Goal: Check status: Check status

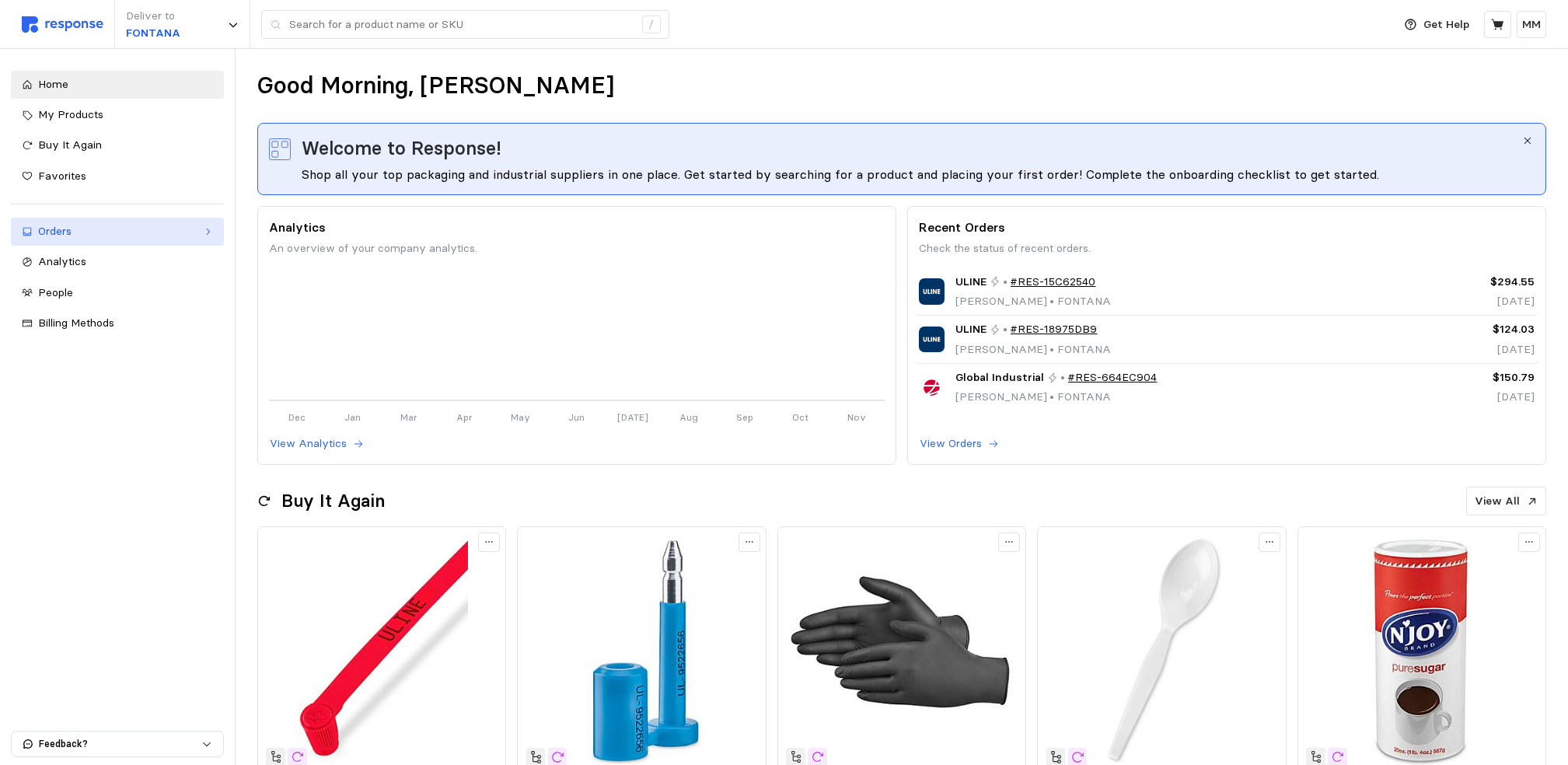
click at [71, 232] on div "Orders" at bounding box center [117, 231] width 158 height 17
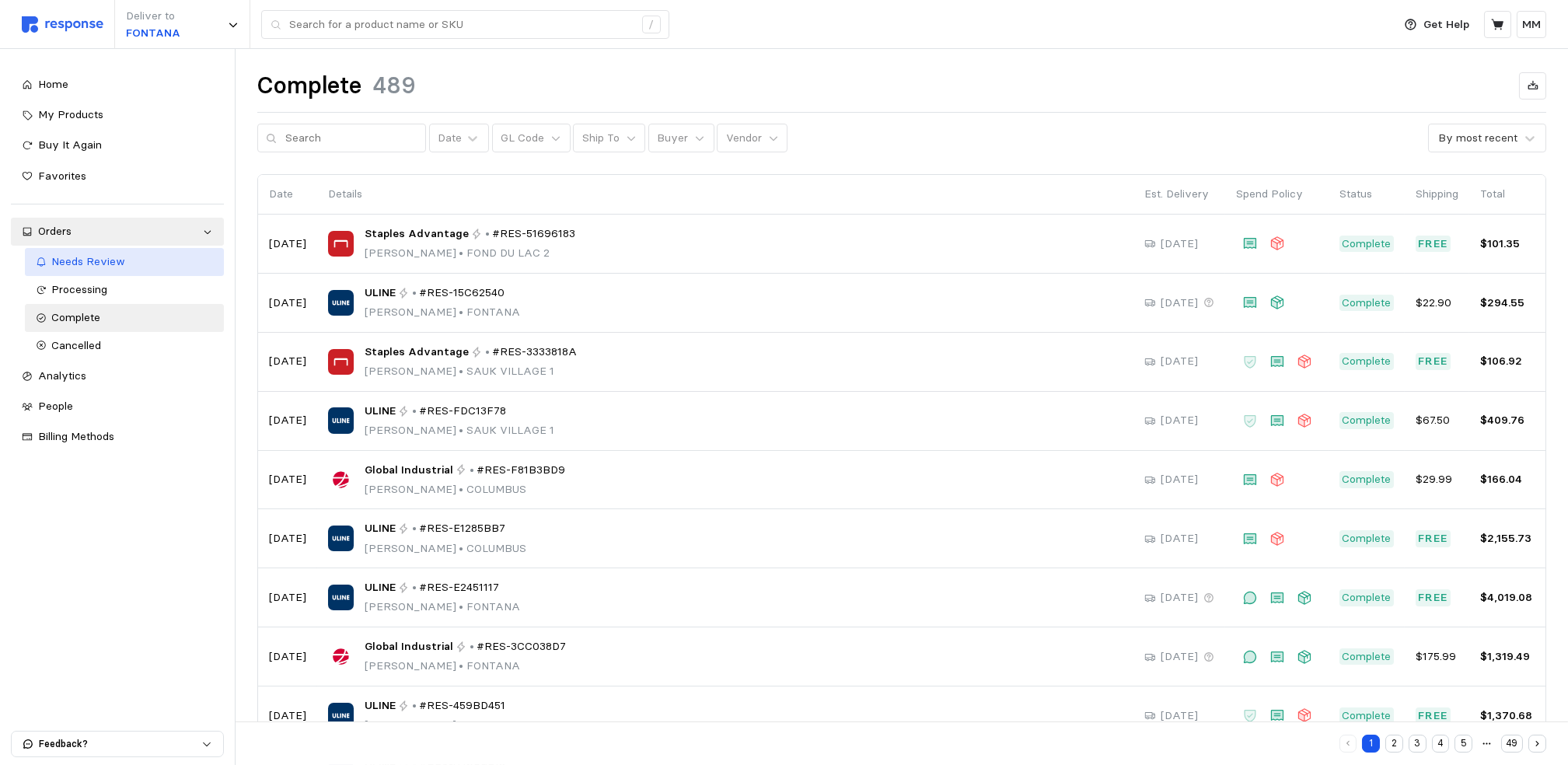
click at [84, 257] on span "Needs Review" at bounding box center [89, 261] width 74 height 14
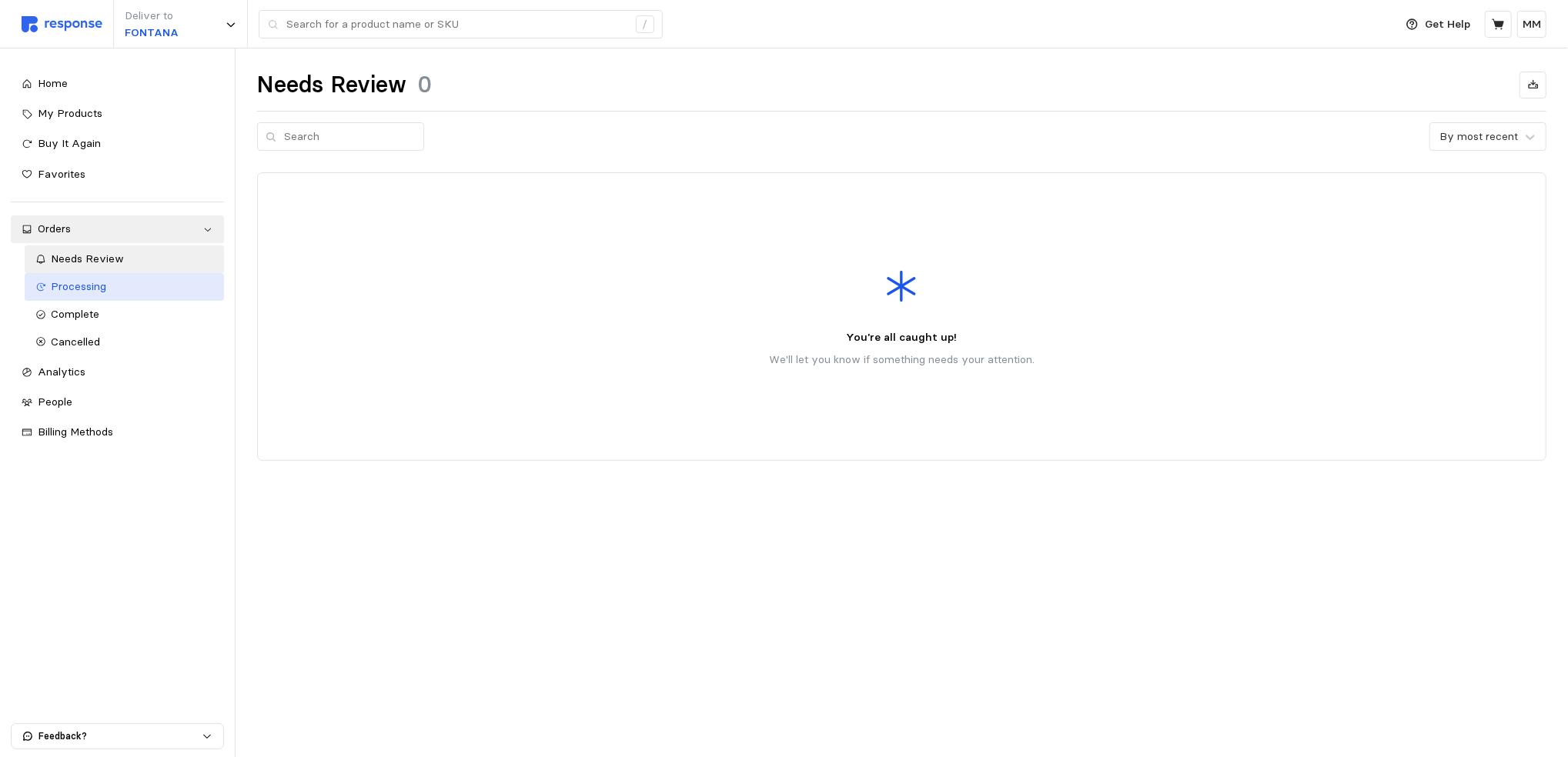
click at [81, 286] on span "Processing" at bounding box center [80, 286] width 56 height 14
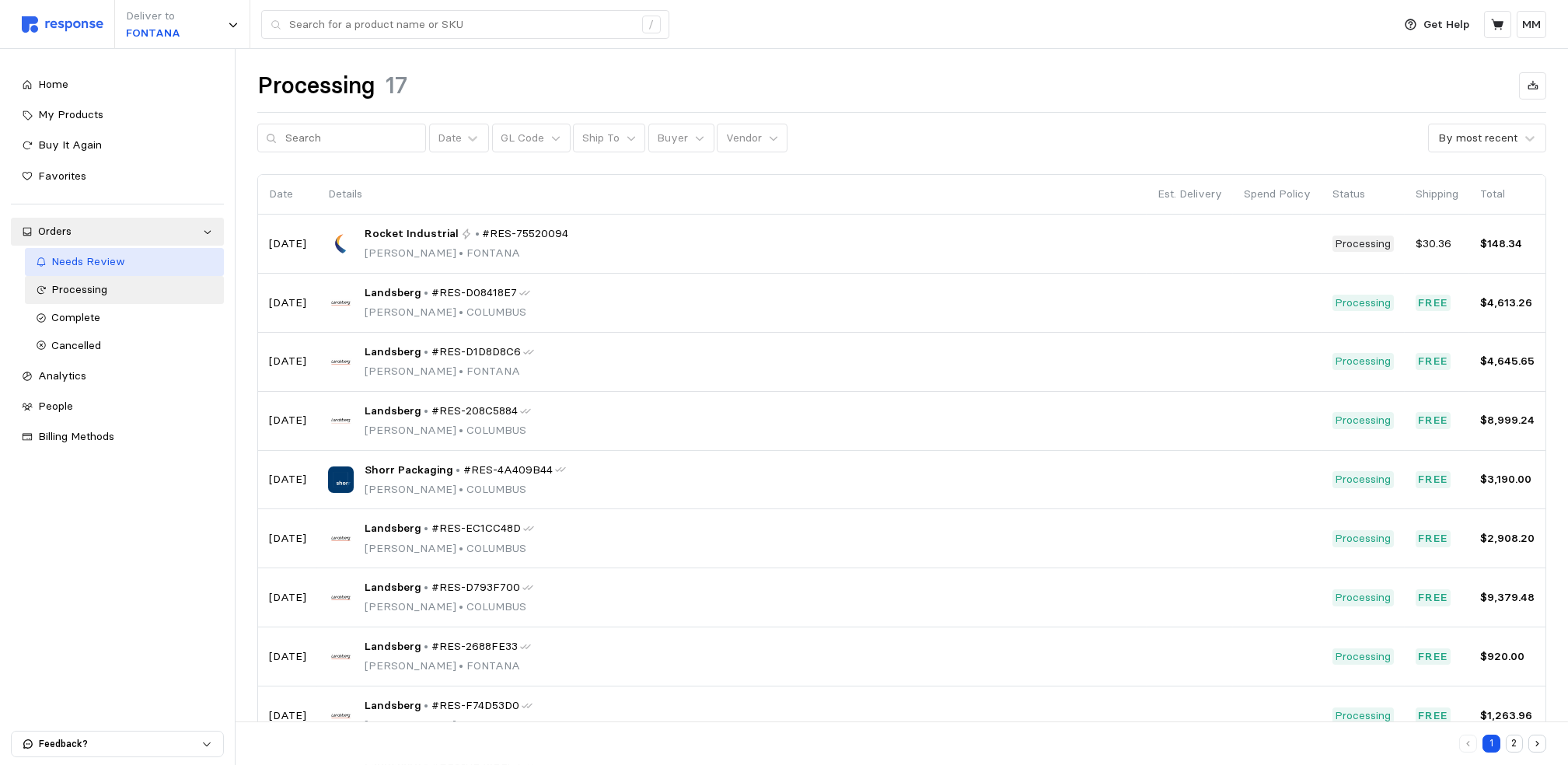
click at [90, 263] on span "Needs Review" at bounding box center [89, 261] width 74 height 14
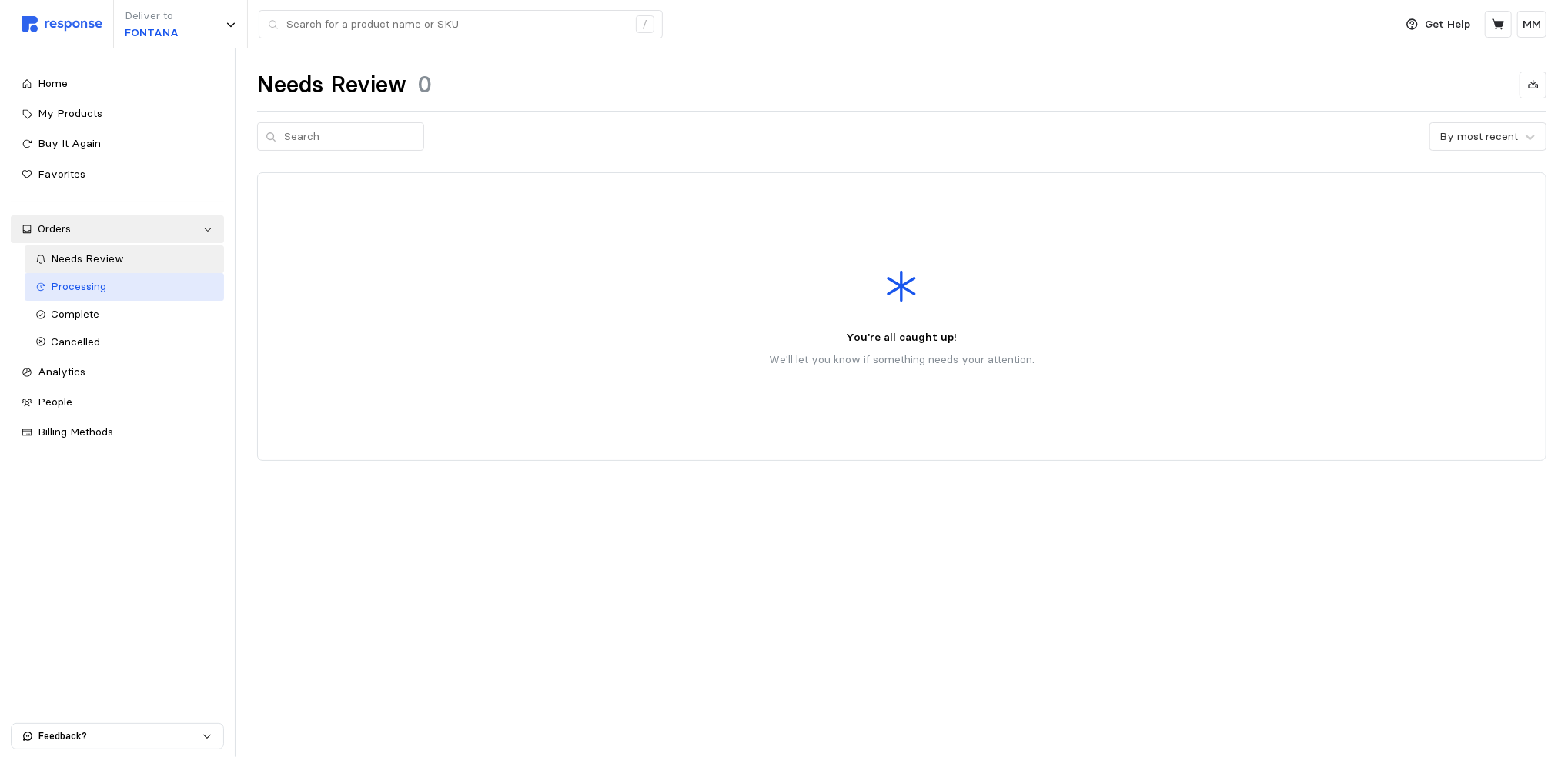
click at [89, 279] on div "Processing" at bounding box center [132, 287] width 162 height 17
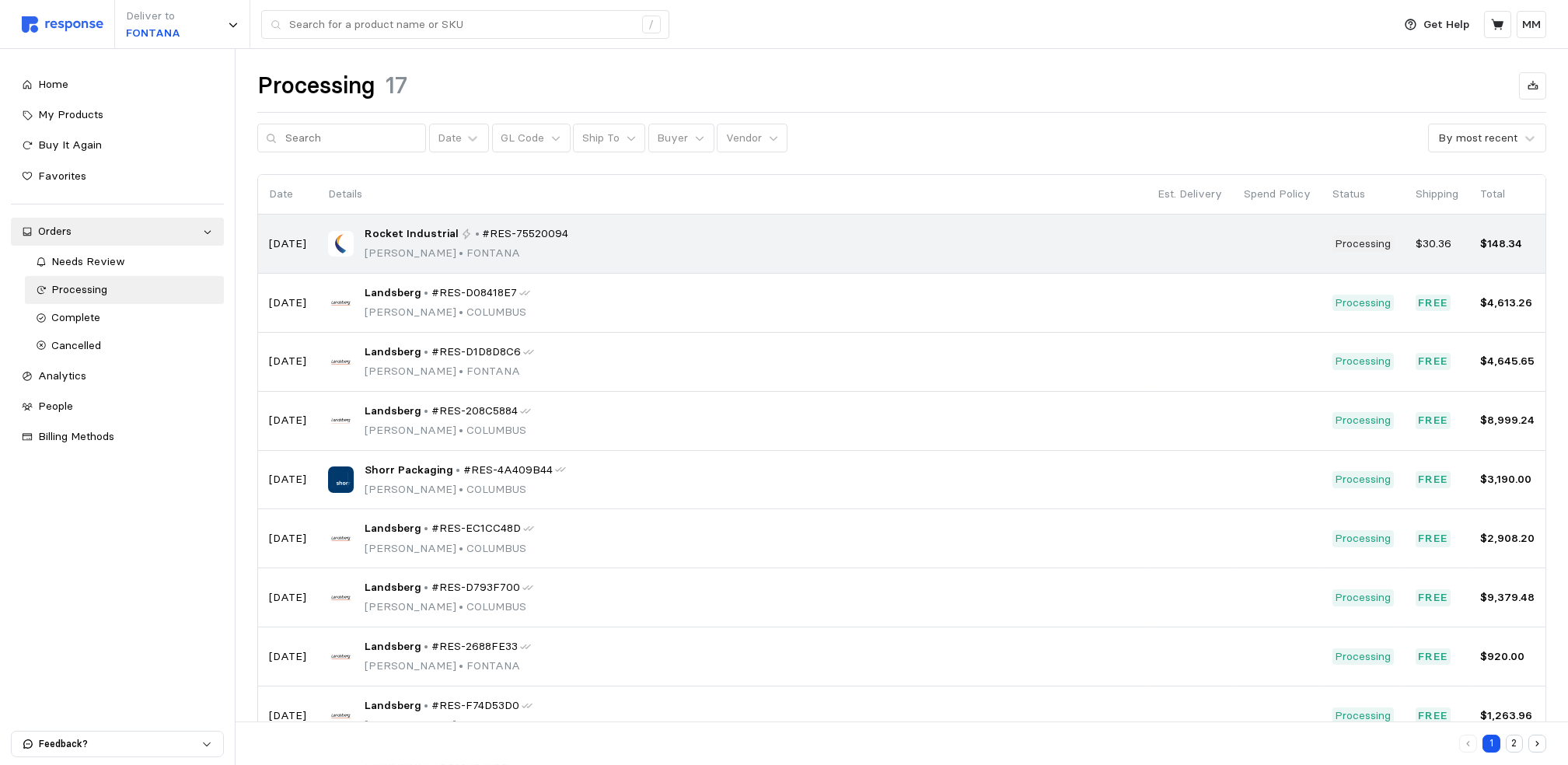
click at [379, 249] on p "[PERSON_NAME] • [PERSON_NAME]" at bounding box center [466, 253] width 204 height 17
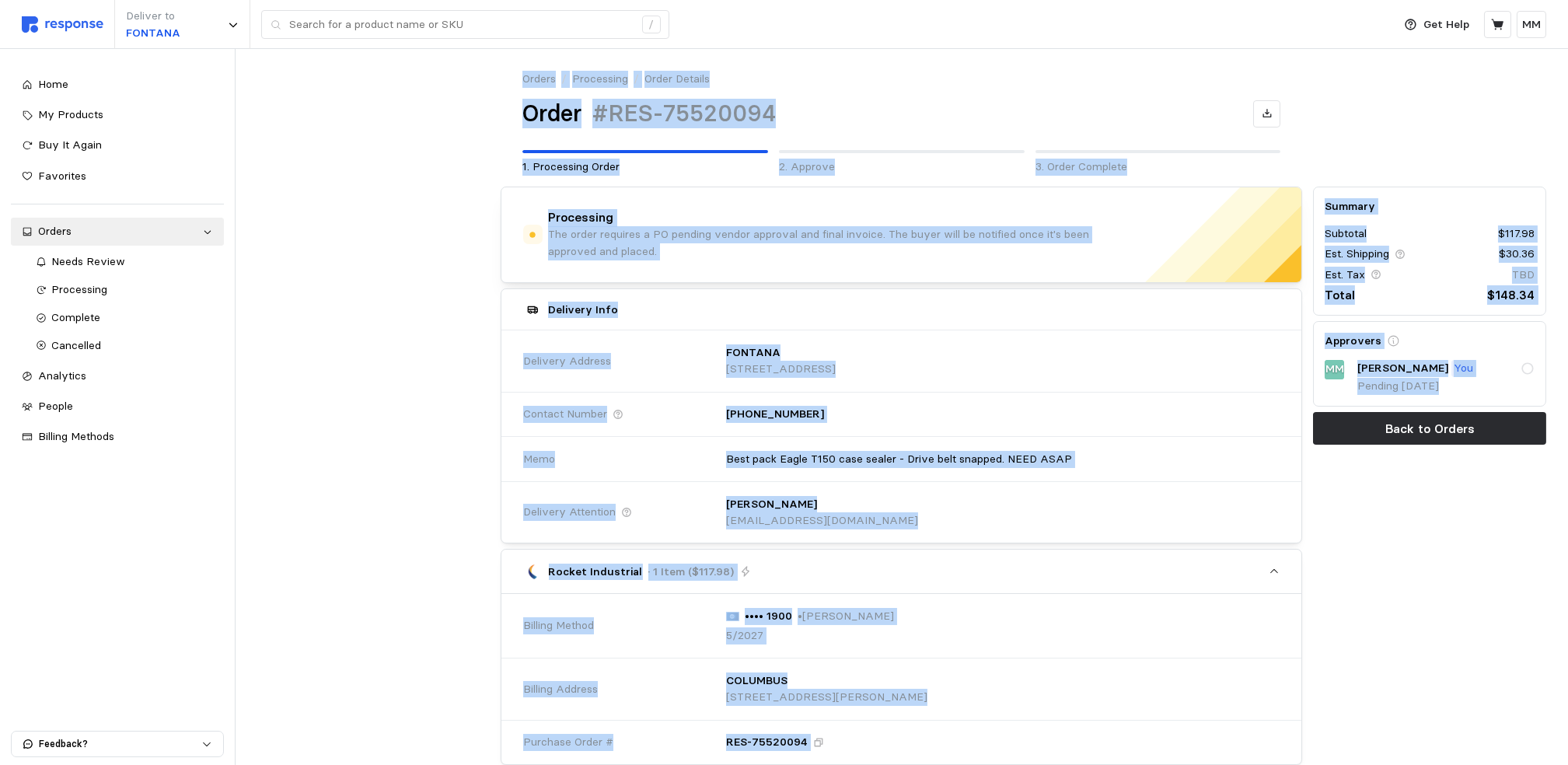
click at [1420, 529] on div "Summary Subtotal $117.98 Est. Shipping $30.36 Est. Tax TBD Total $148.34 Approv…" at bounding box center [1430, 660] width 244 height 959
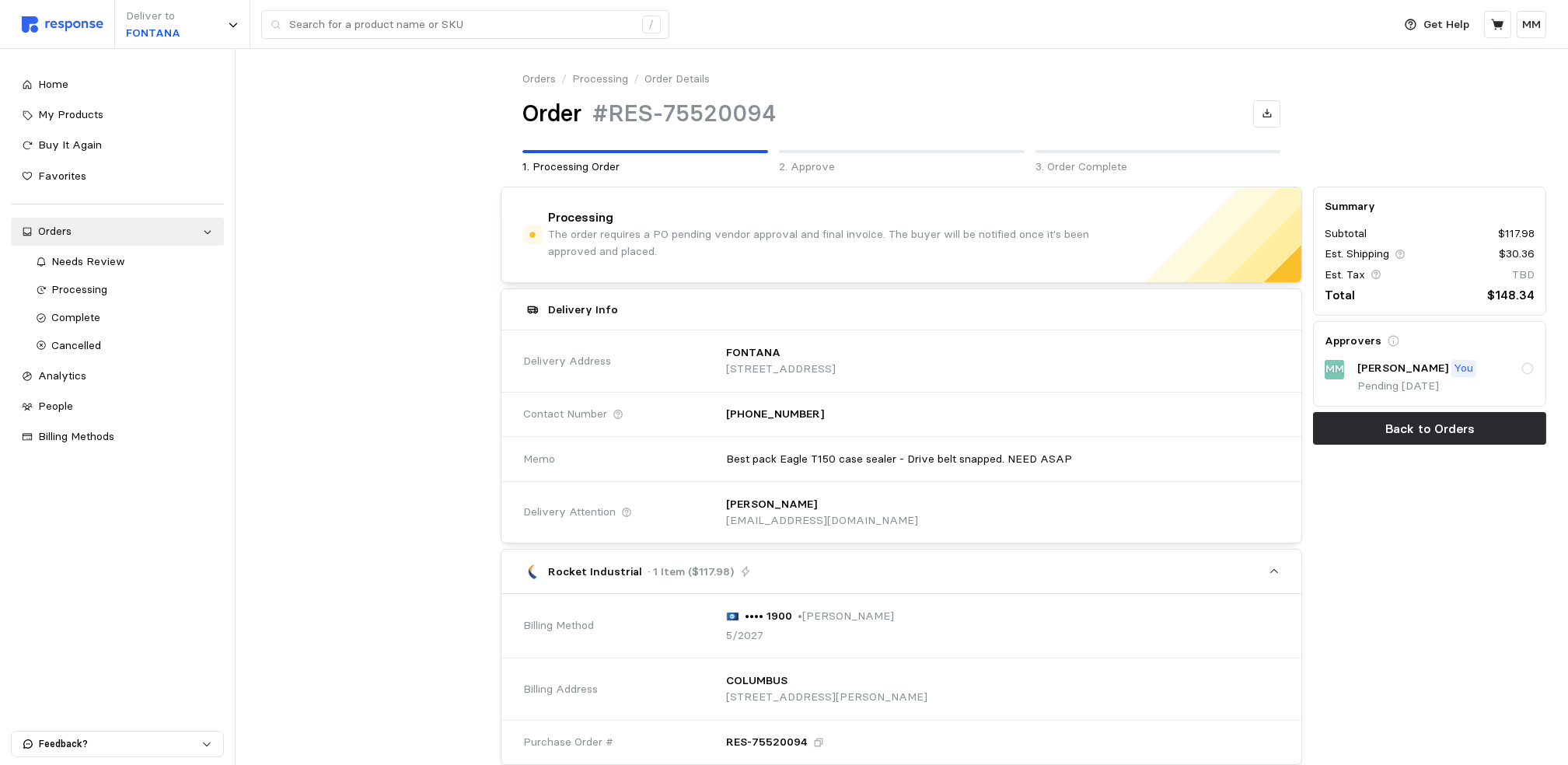
click at [1526, 364] on icon at bounding box center [1527, 368] width 14 height 14
click at [1525, 371] on icon at bounding box center [1527, 368] width 14 height 14
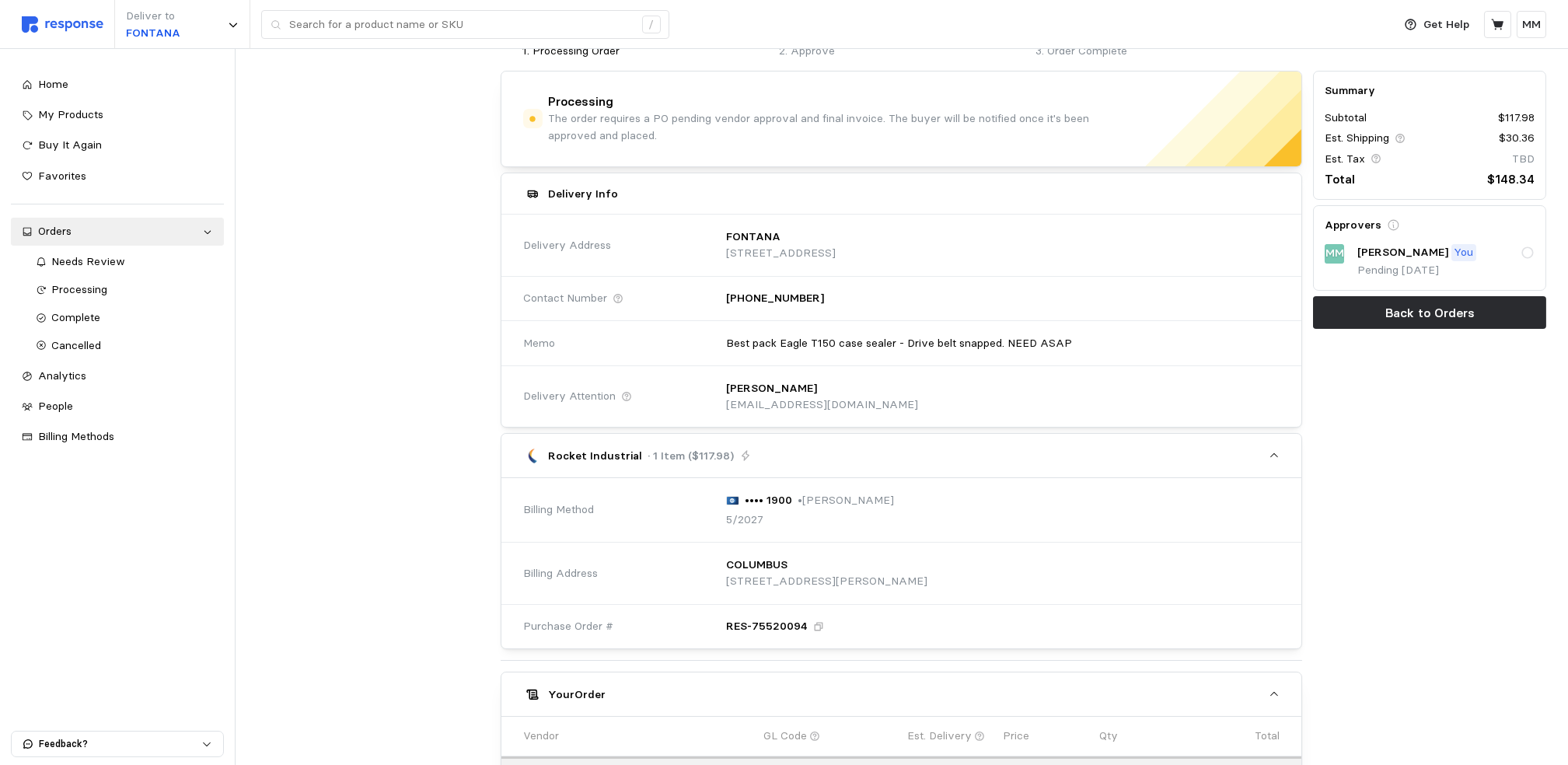
scroll to position [128, 0]
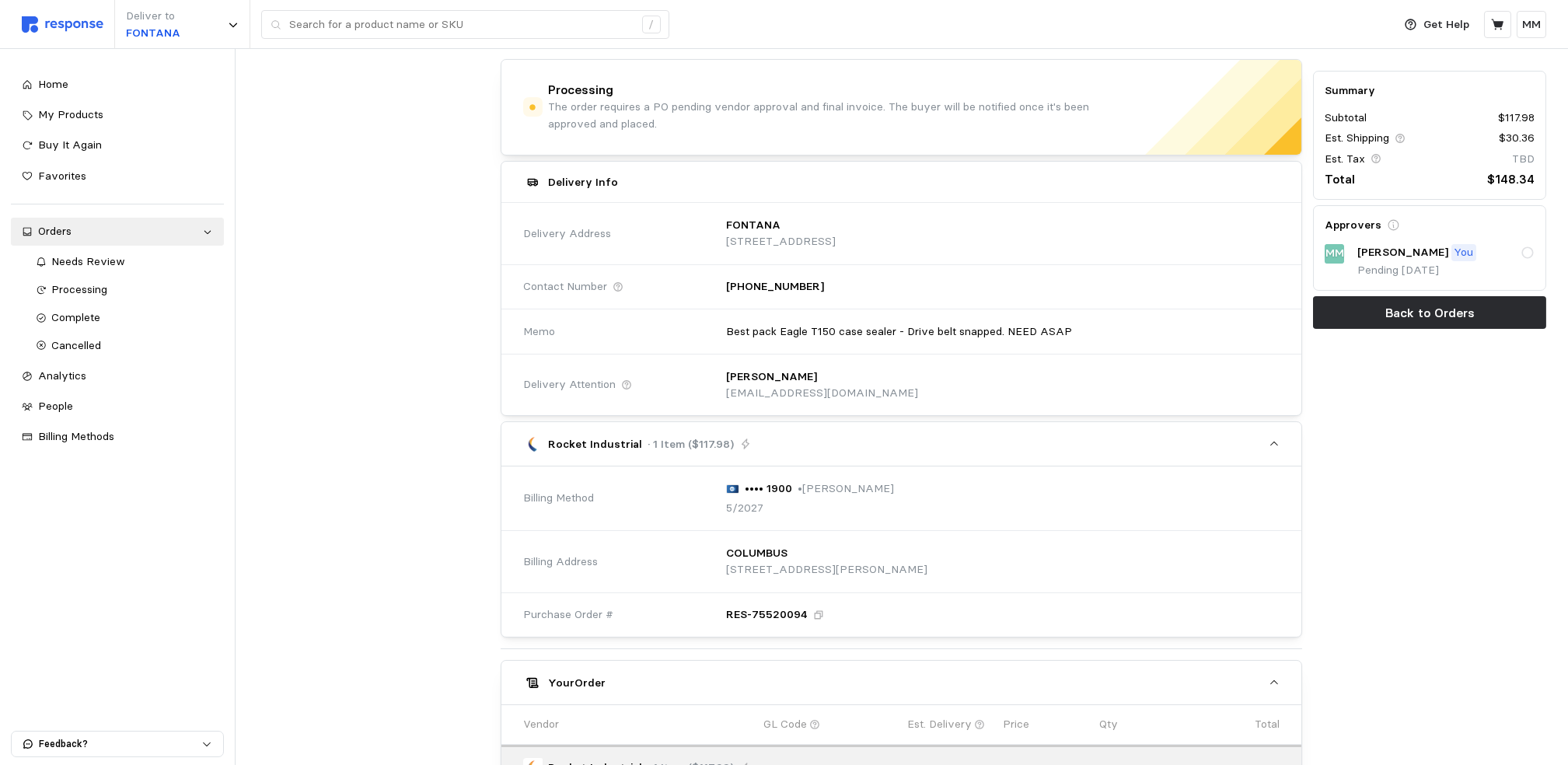
click at [1525, 251] on icon at bounding box center [1527, 253] width 14 height 14
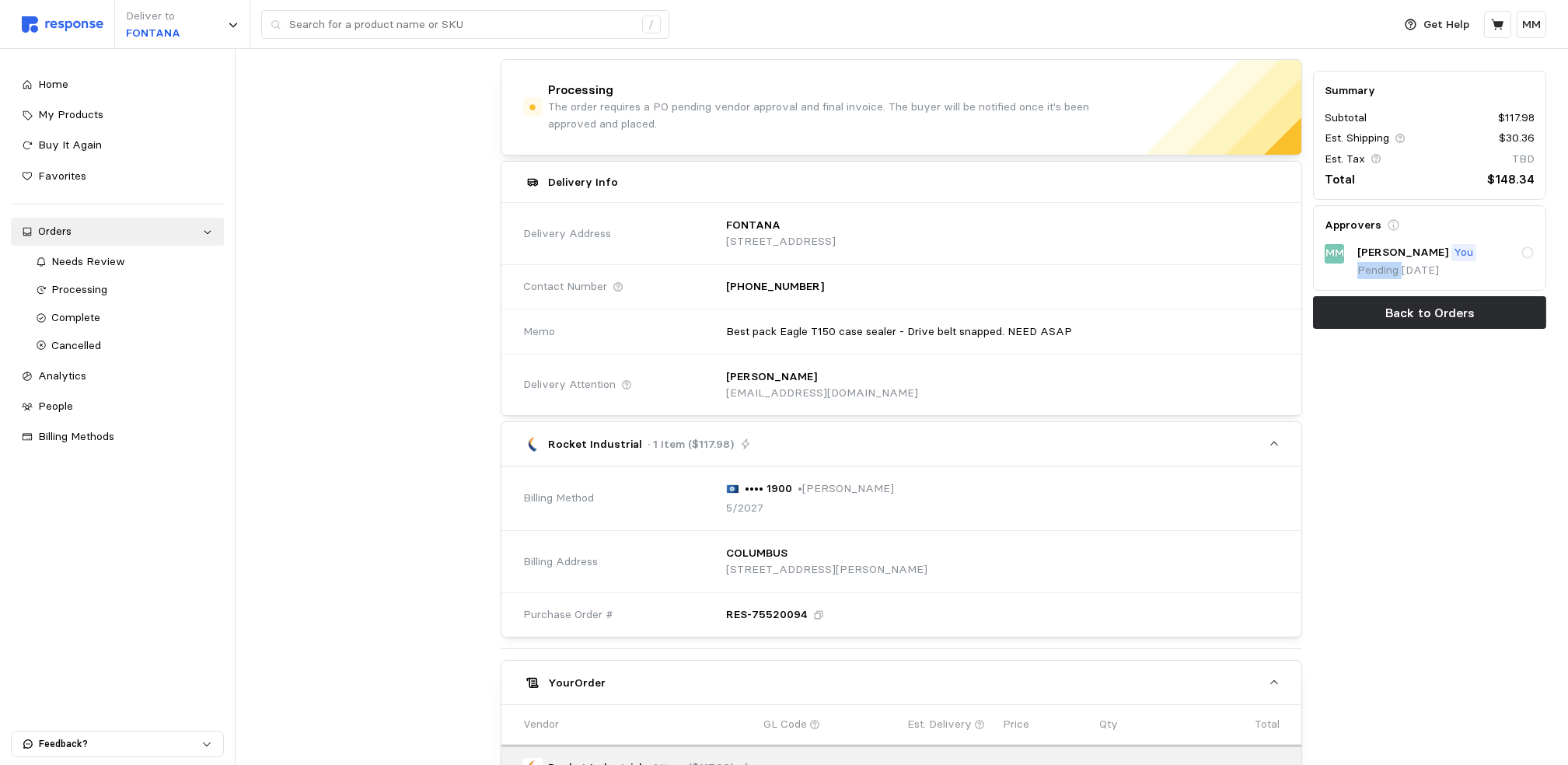
click at [1525, 253] on icon at bounding box center [1527, 253] width 14 height 14
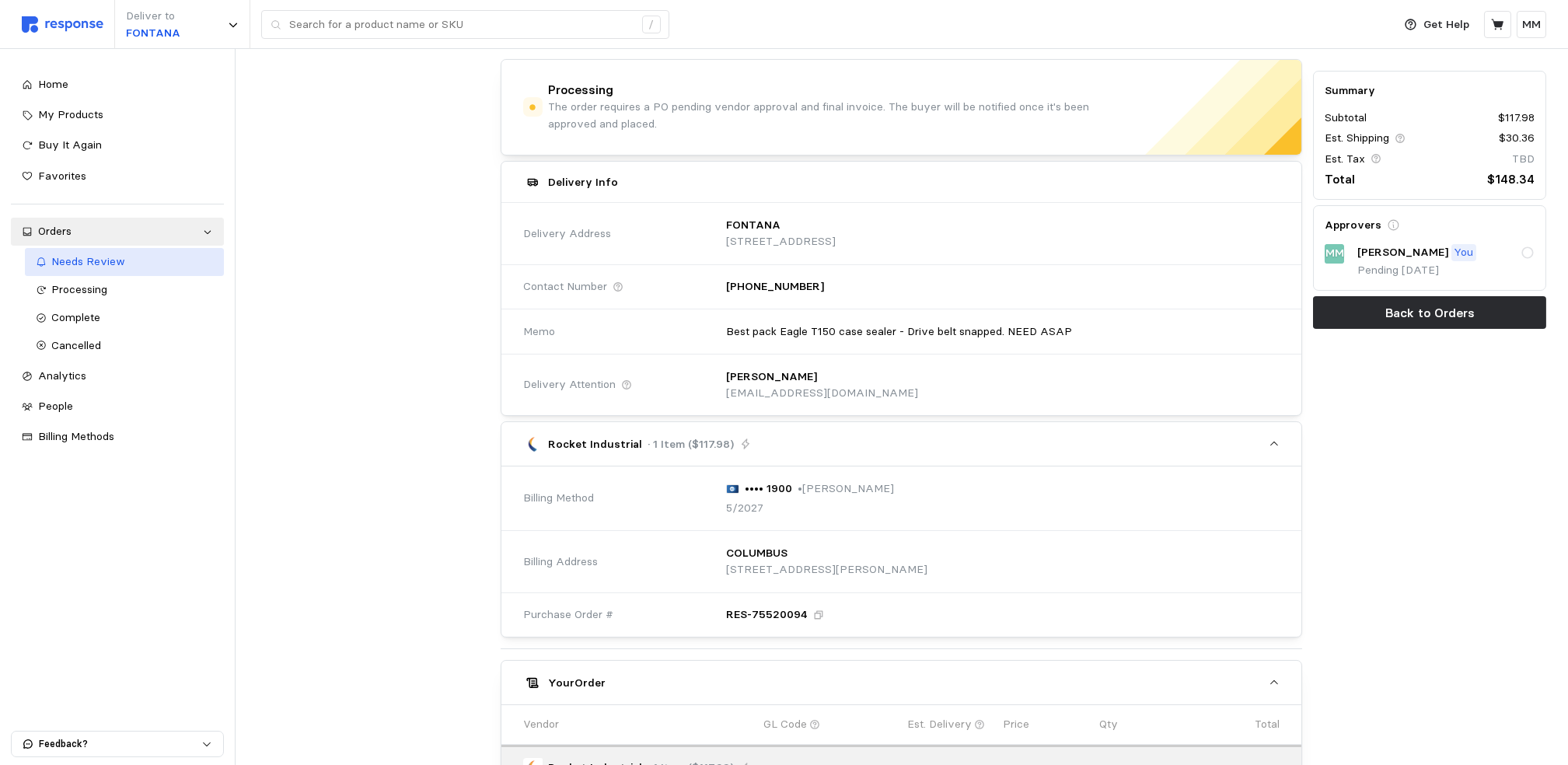
click at [78, 272] on link "Needs Review" at bounding box center [124, 261] width 199 height 28
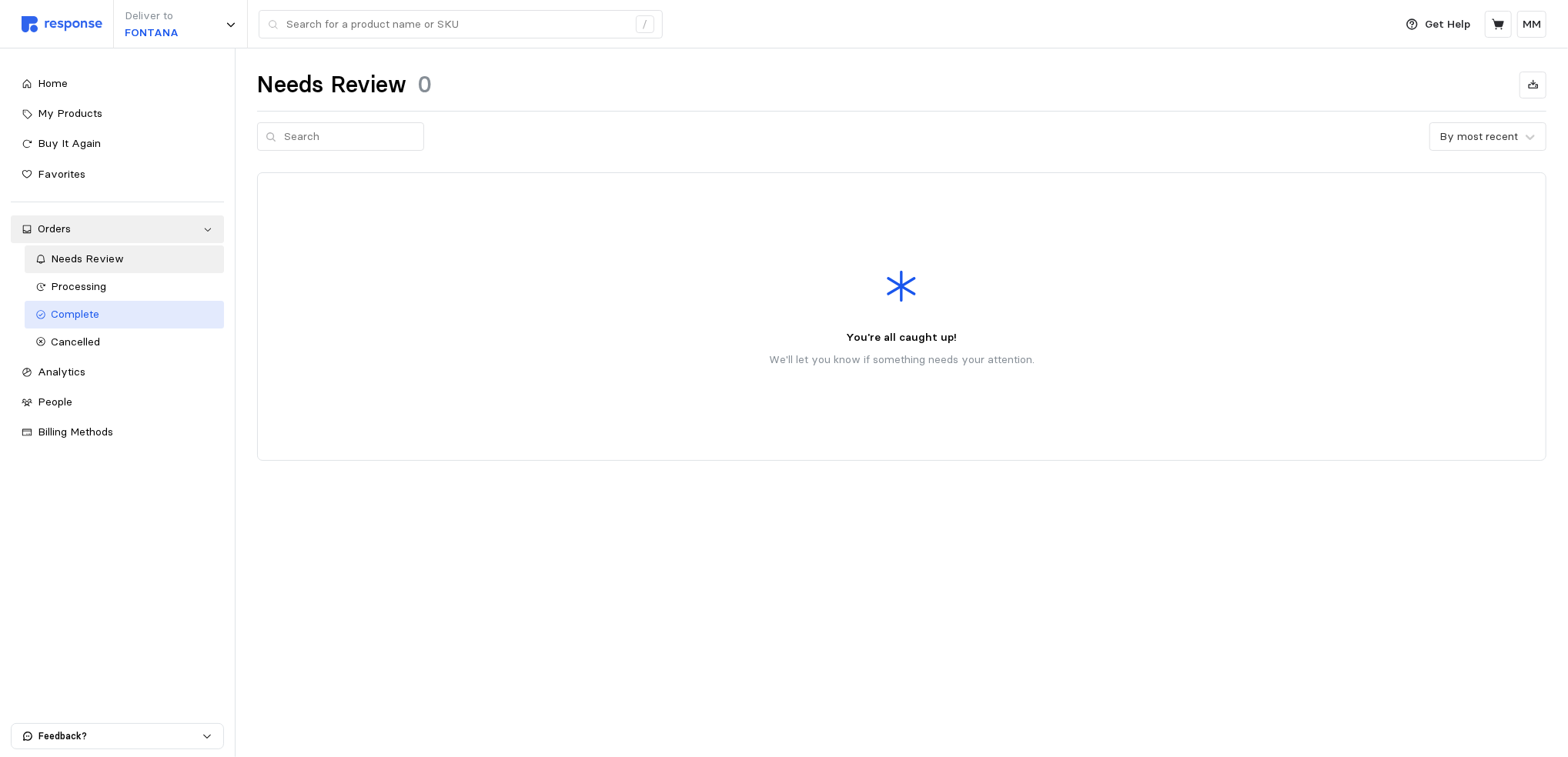
click at [106, 311] on div "Complete" at bounding box center [132, 314] width 162 height 17
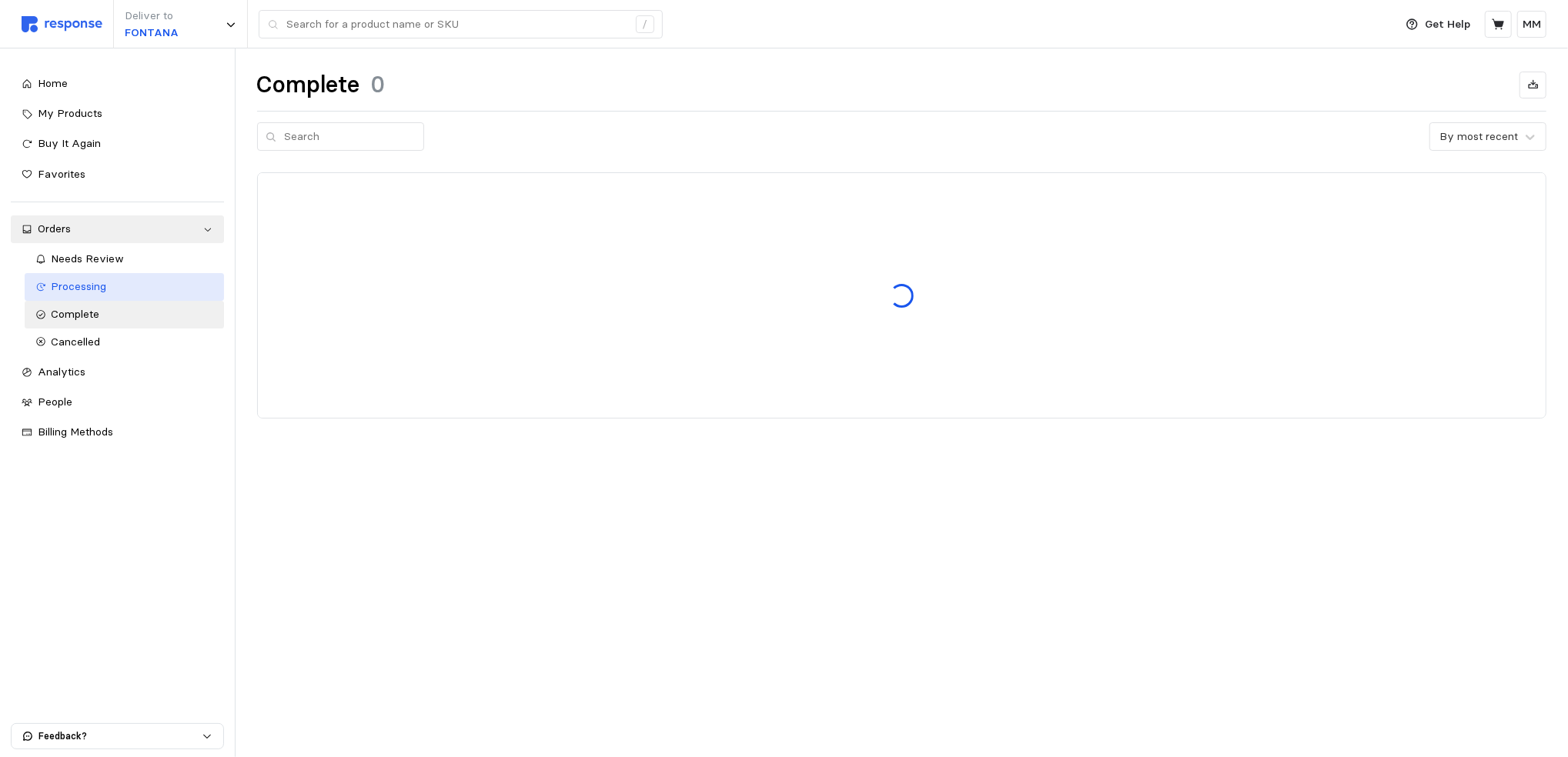
click at [84, 282] on span "Processing" at bounding box center [80, 286] width 56 height 14
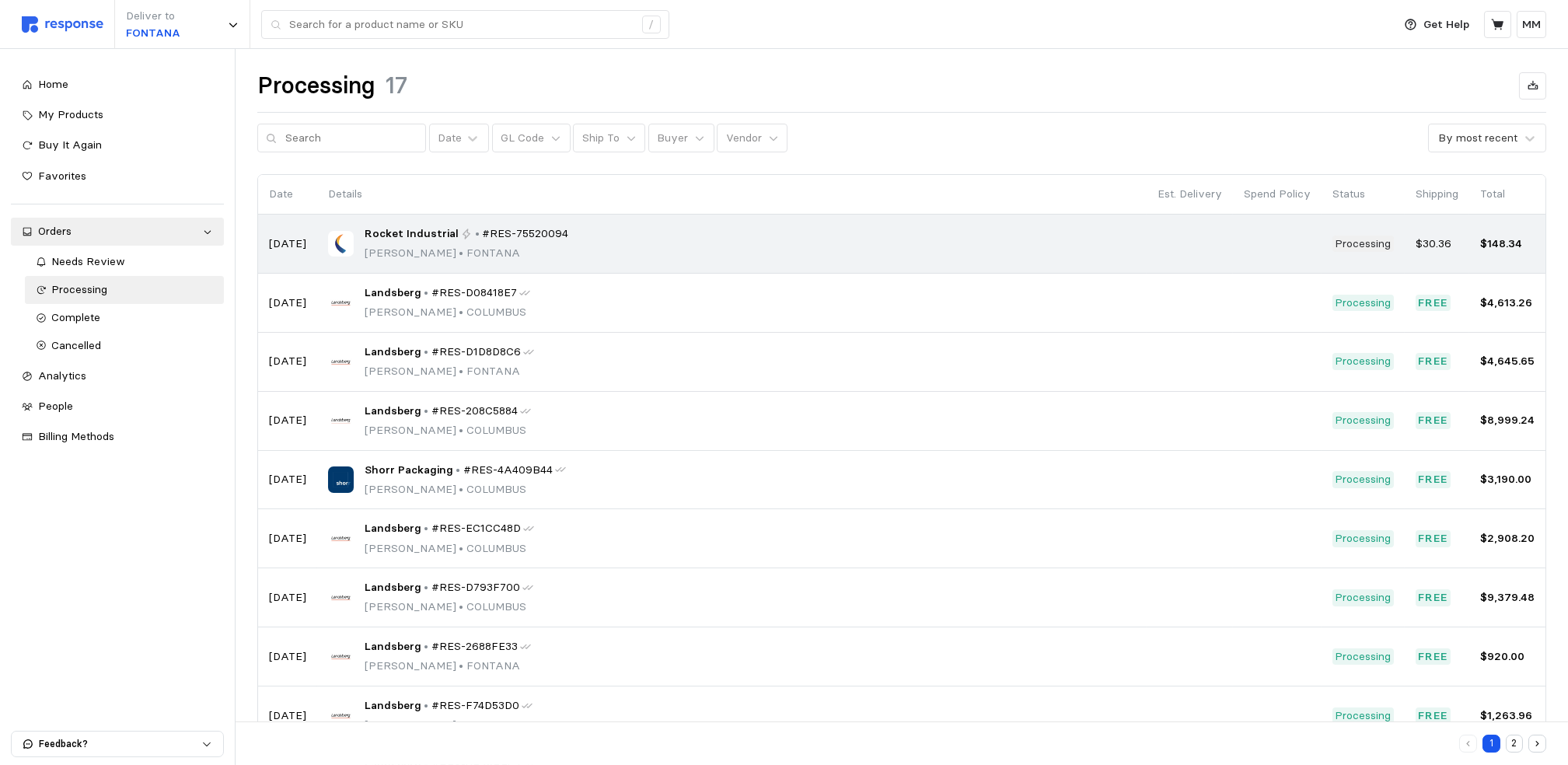
click at [638, 241] on div "Rocket Industrial • #RES-75520094 [PERSON_NAME] • [PERSON_NAME]" at bounding box center [732, 243] width 807 height 36
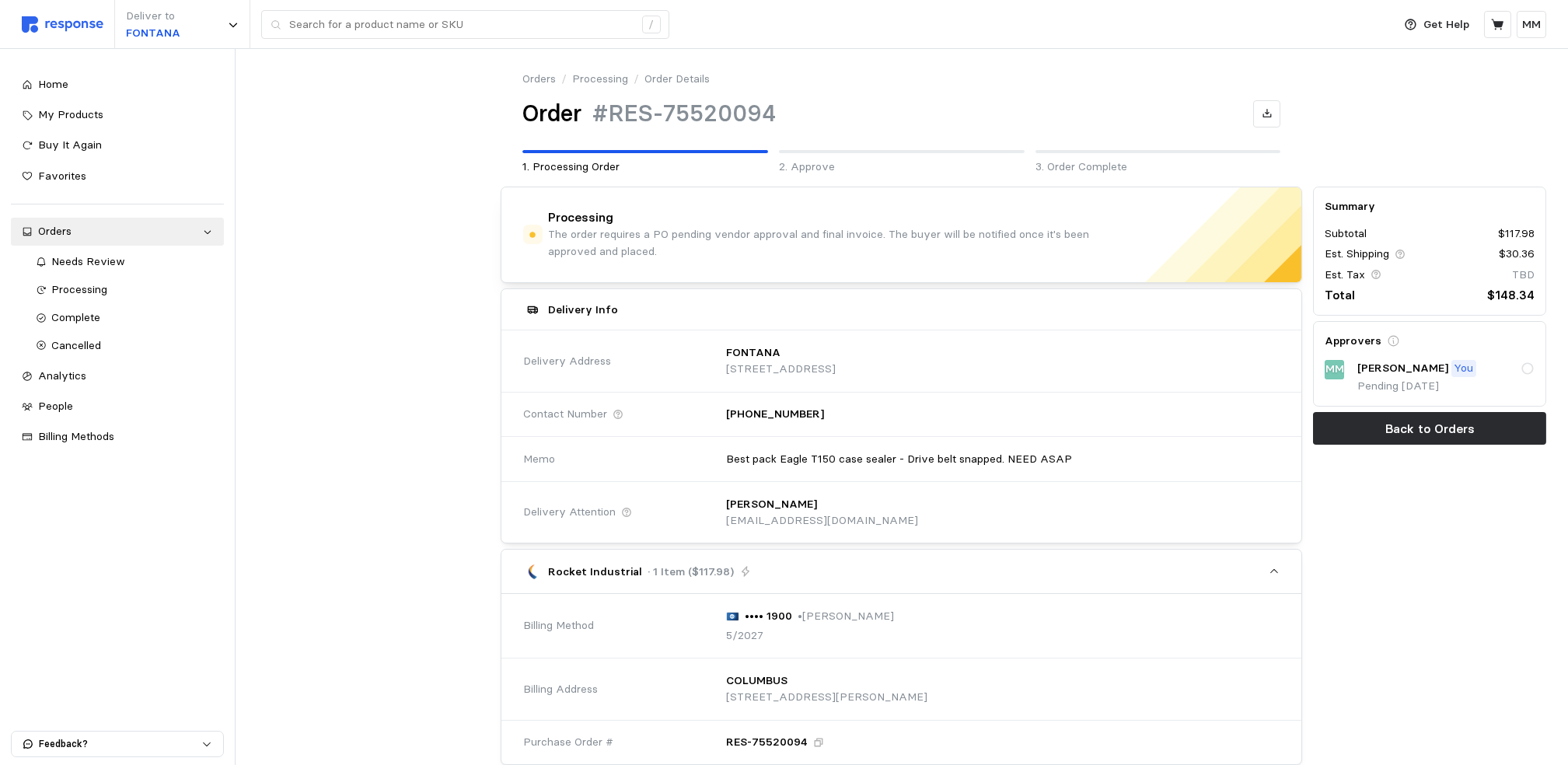
click at [1526, 372] on icon at bounding box center [1527, 368] width 14 height 14
click at [1526, 361] on icon at bounding box center [1527, 368] width 14 height 14
click at [1398, 338] on div "Approvers" at bounding box center [1429, 341] width 210 height 16
click at [1381, 338] on div "Approvers" at bounding box center [1429, 341] width 210 height 16
click at [1515, 368] on div "[PERSON_NAME] You" at bounding box center [1446, 368] width 177 height 17
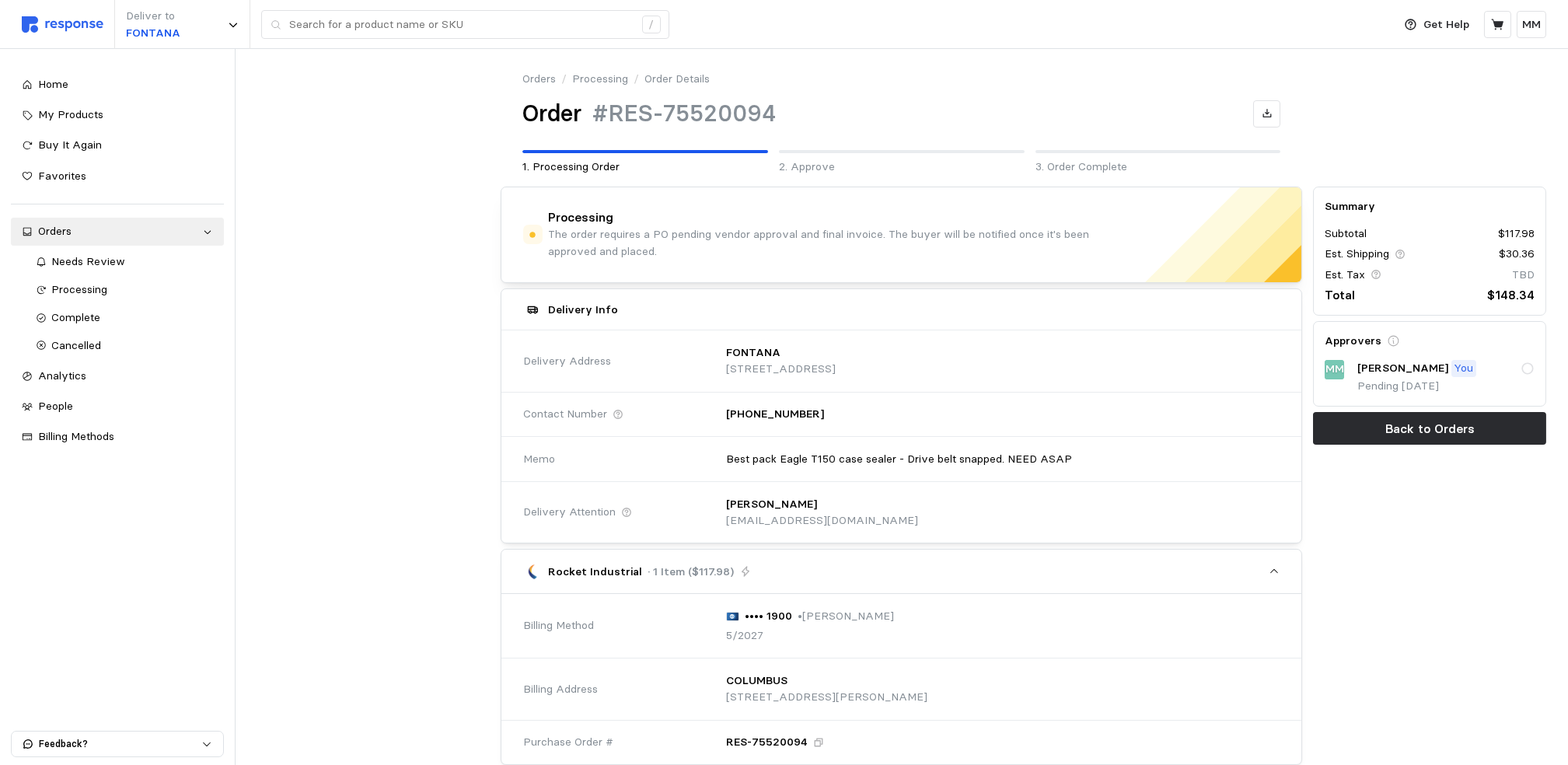
click at [1522, 369] on icon at bounding box center [1528, 368] width 11 height 11
click at [1522, 369] on icon at bounding box center [1527, 368] width 14 height 14
click at [1522, 369] on icon at bounding box center [1528, 368] width 11 height 11
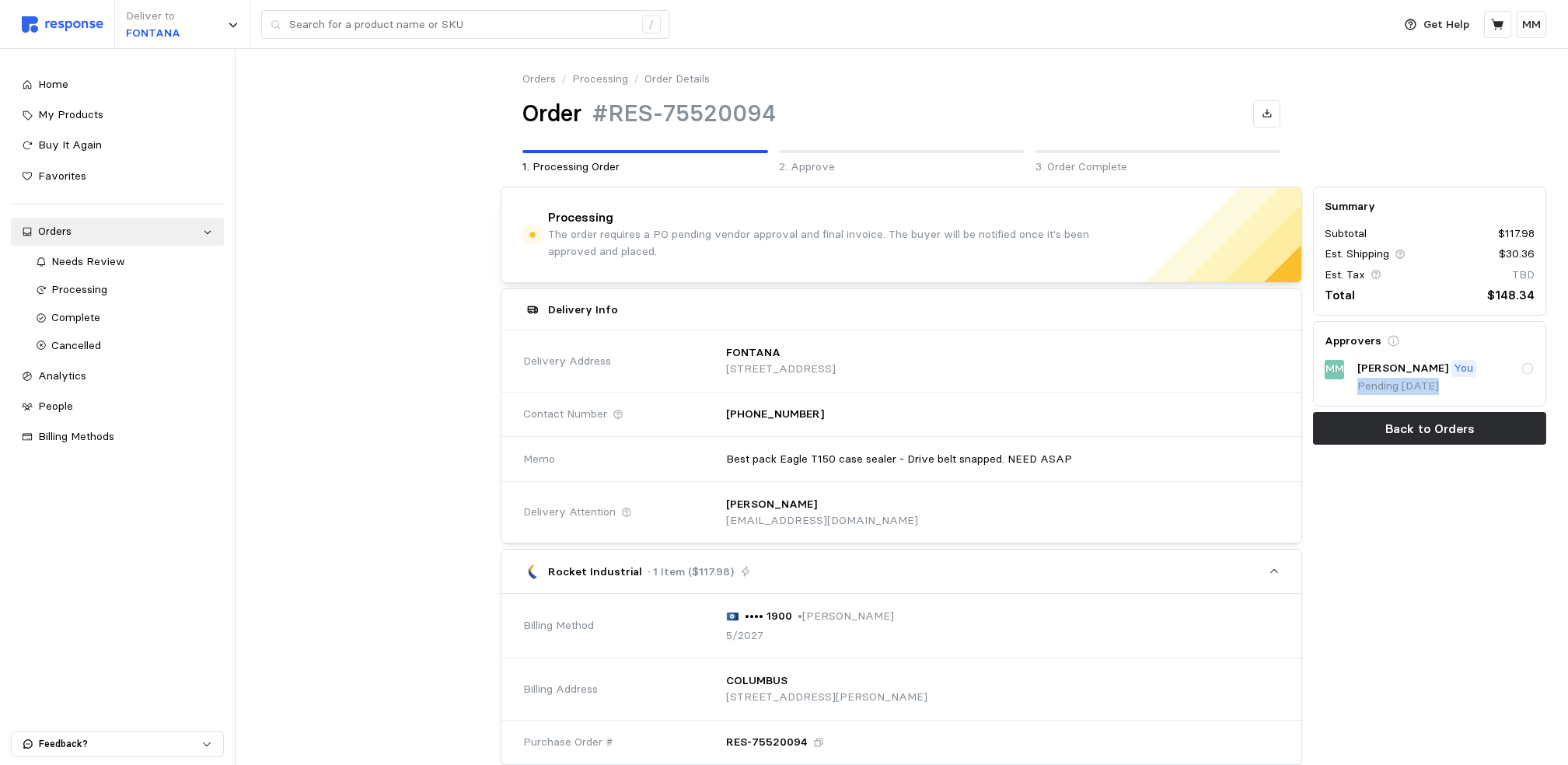
click at [1522, 369] on icon at bounding box center [1527, 368] width 14 height 14
click at [1522, 369] on icon at bounding box center [1528, 368] width 11 height 11
click at [1510, 587] on div "Summary Subtotal $117.98 Est. Shipping $30.36 Est. Tax TBD Total $148.34 Approv…" at bounding box center [1430, 660] width 244 height 959
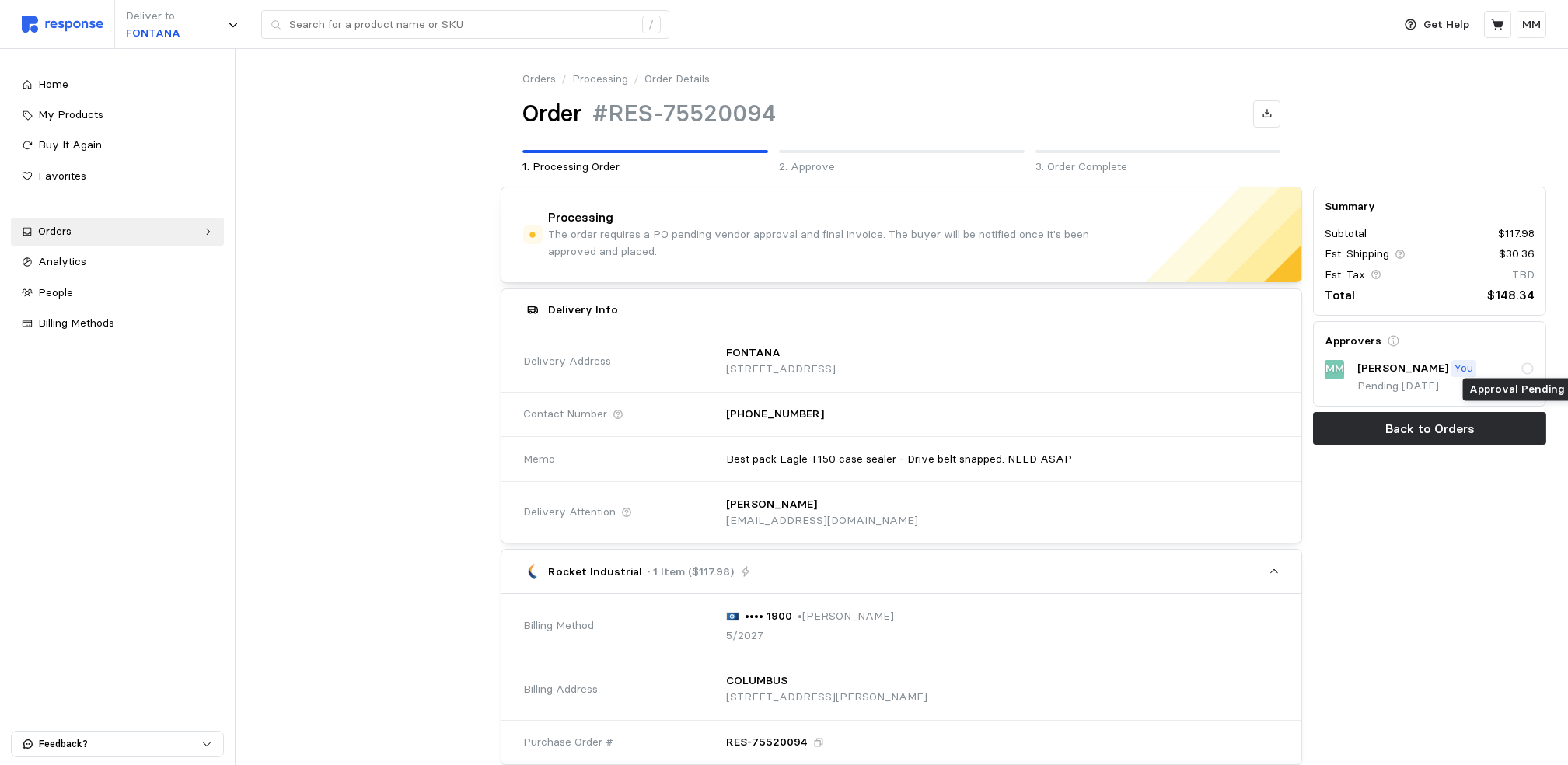
click at [1530, 367] on icon at bounding box center [1527, 368] width 14 height 14
drag, startPoint x: 1529, startPoint y: 367, endPoint x: 1463, endPoint y: 369, distance: 66.0
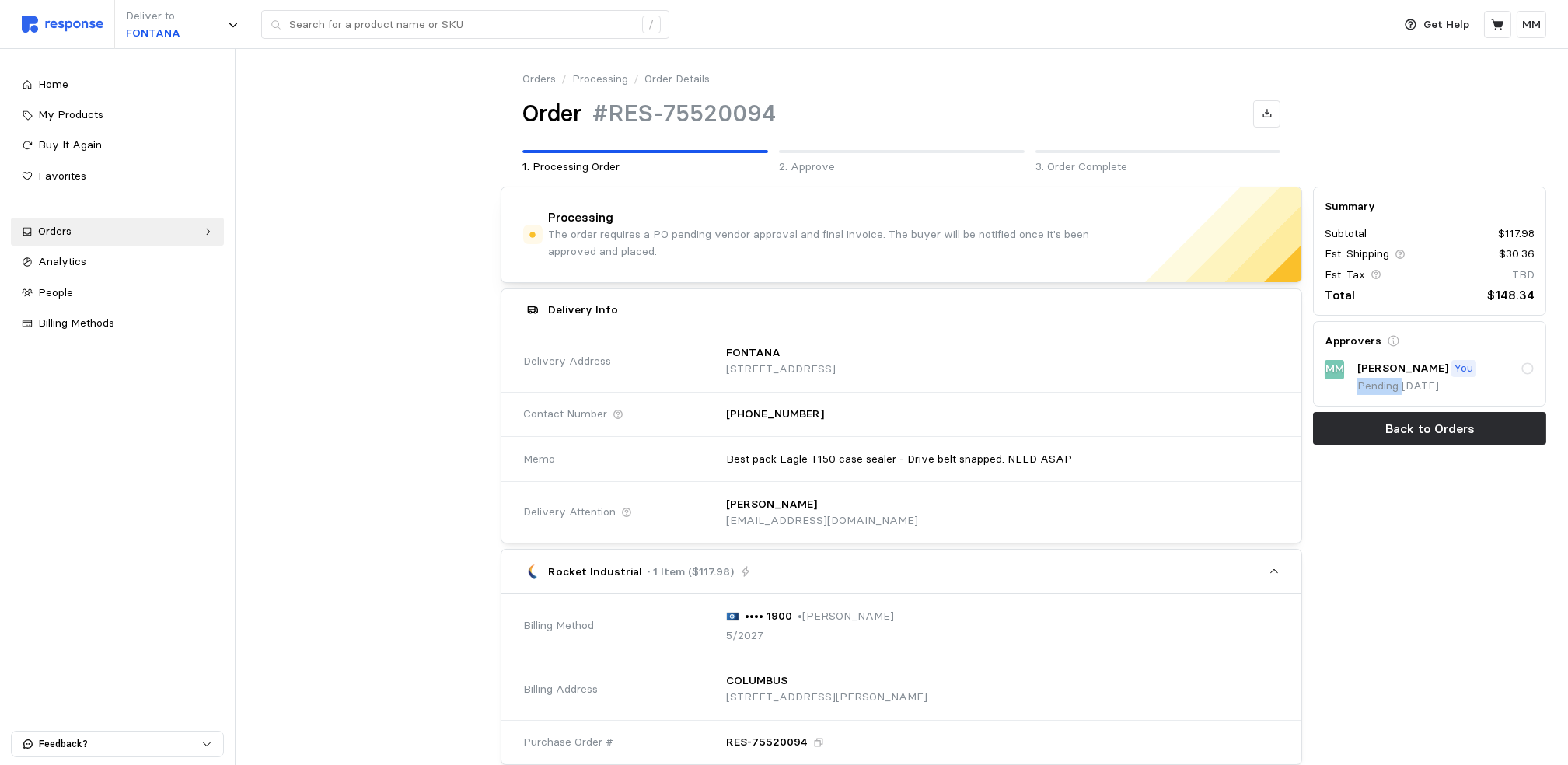
click at [1463, 369] on p "You" at bounding box center [1463, 368] width 19 height 17
click at [1463, 524] on div "Summary Subtotal $117.98 Est. Shipping $30.36 Est. Tax TBD Total $148.34 Approv…" at bounding box center [1430, 660] width 244 height 959
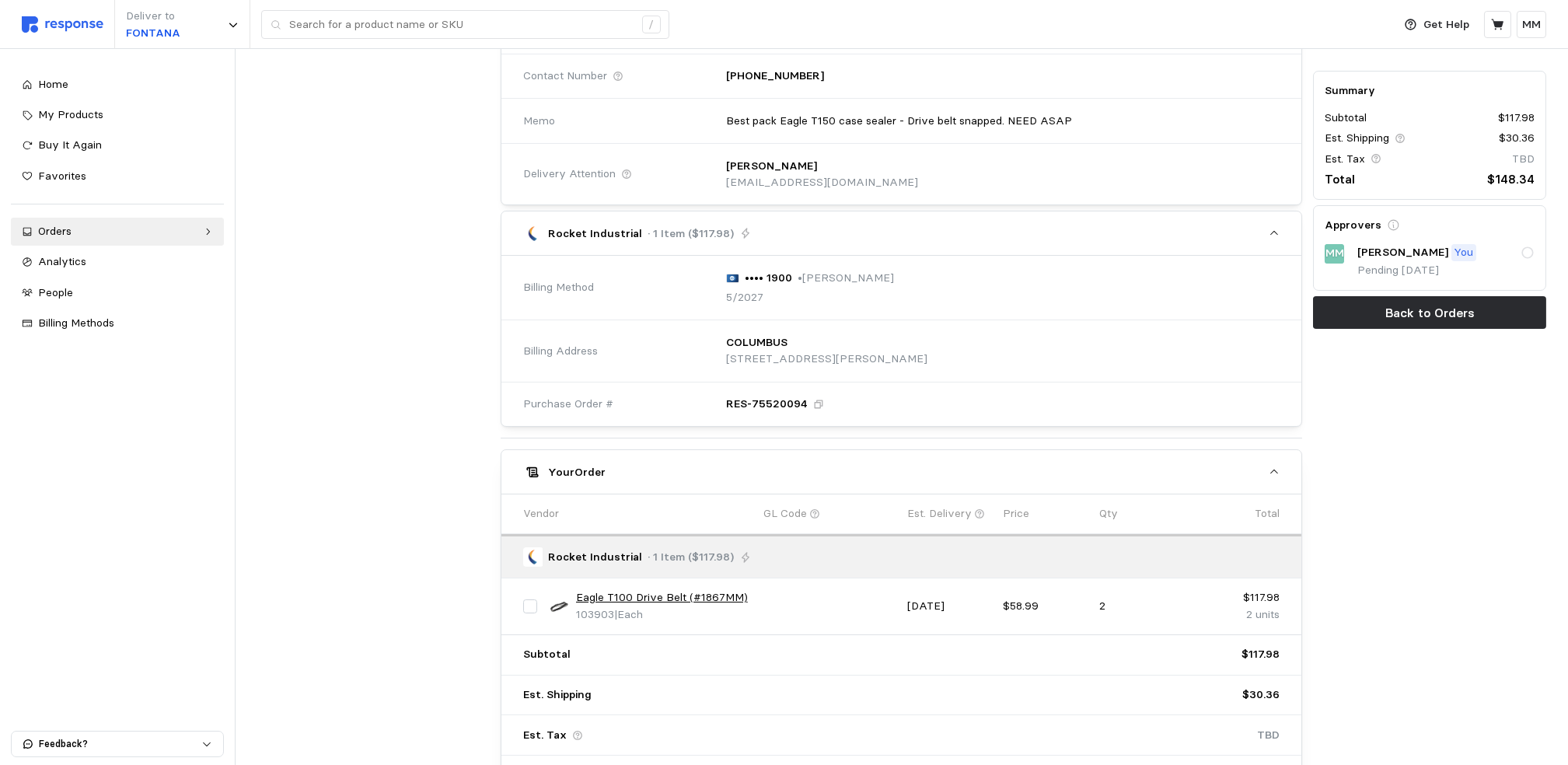
scroll to position [455, 0]
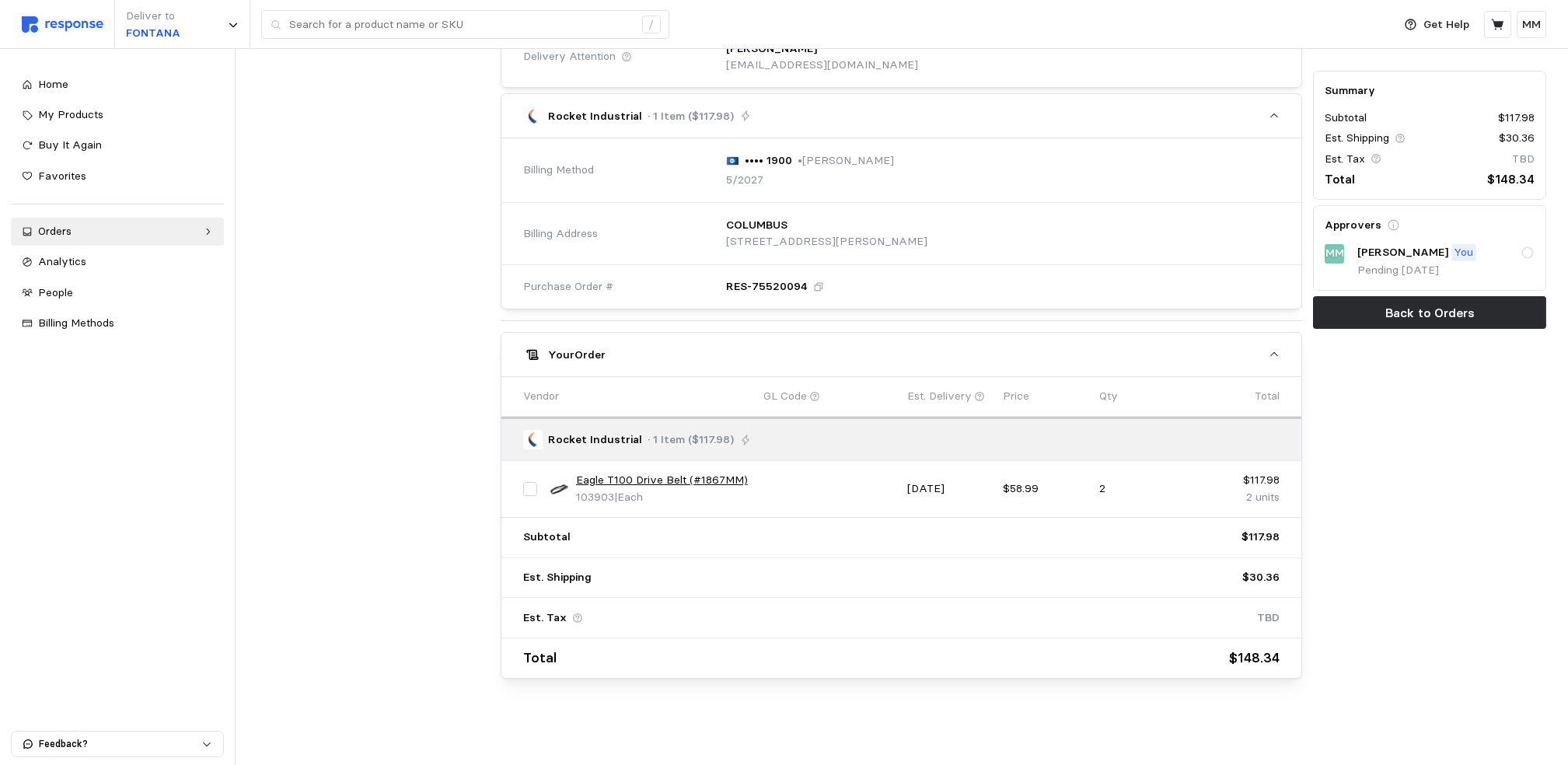
click at [1419, 496] on div "Summary Subtotal $117.98 Est. Shipping $30.36 Est. Tax TBD Total $148.34 Approv…" at bounding box center [1430, 205] width 244 height 959
click at [1421, 301] on button "Back to Orders" at bounding box center [1430, 313] width 233 height 33
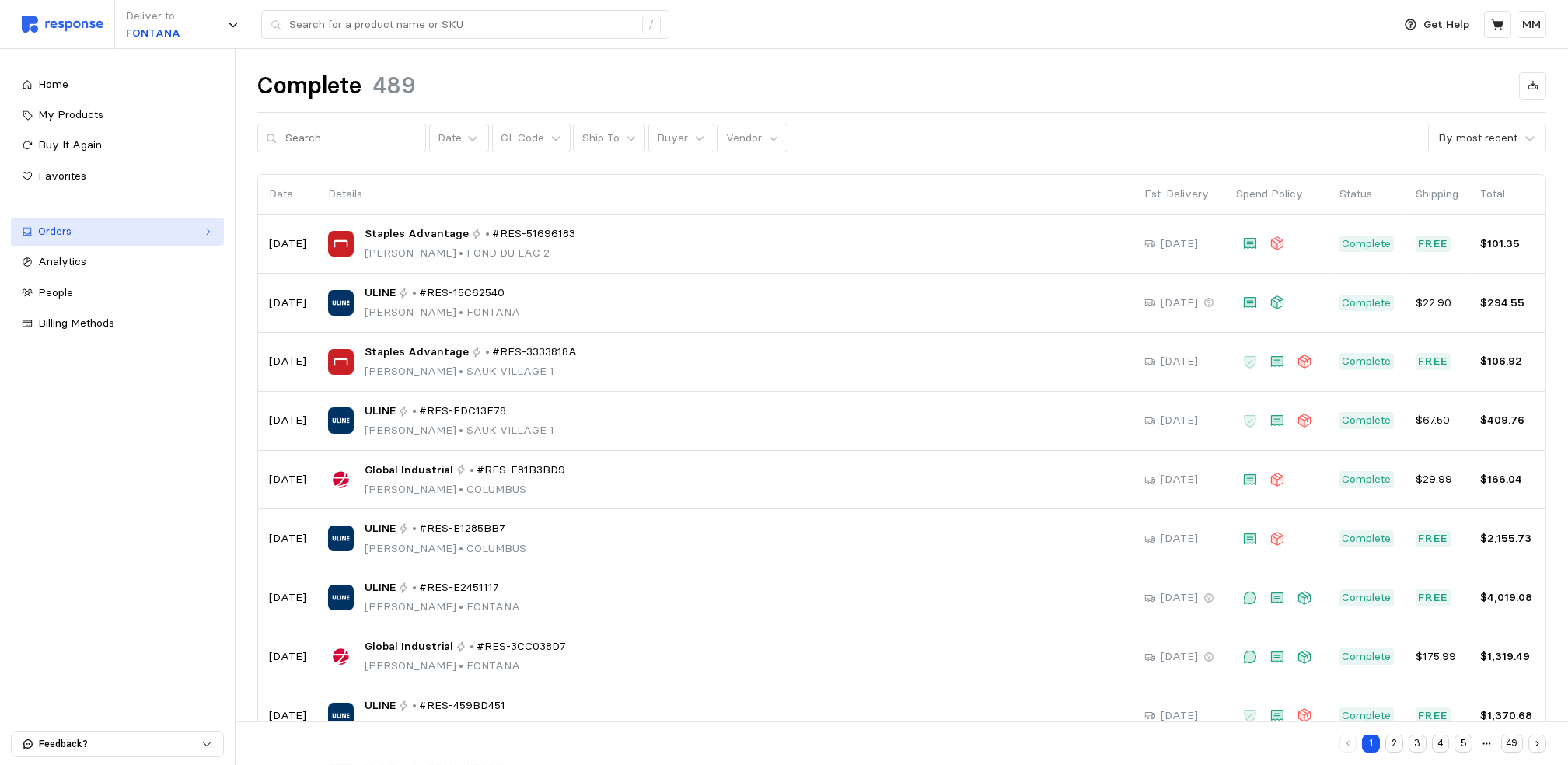
click at [188, 232] on div "Orders" at bounding box center [117, 231] width 158 height 17
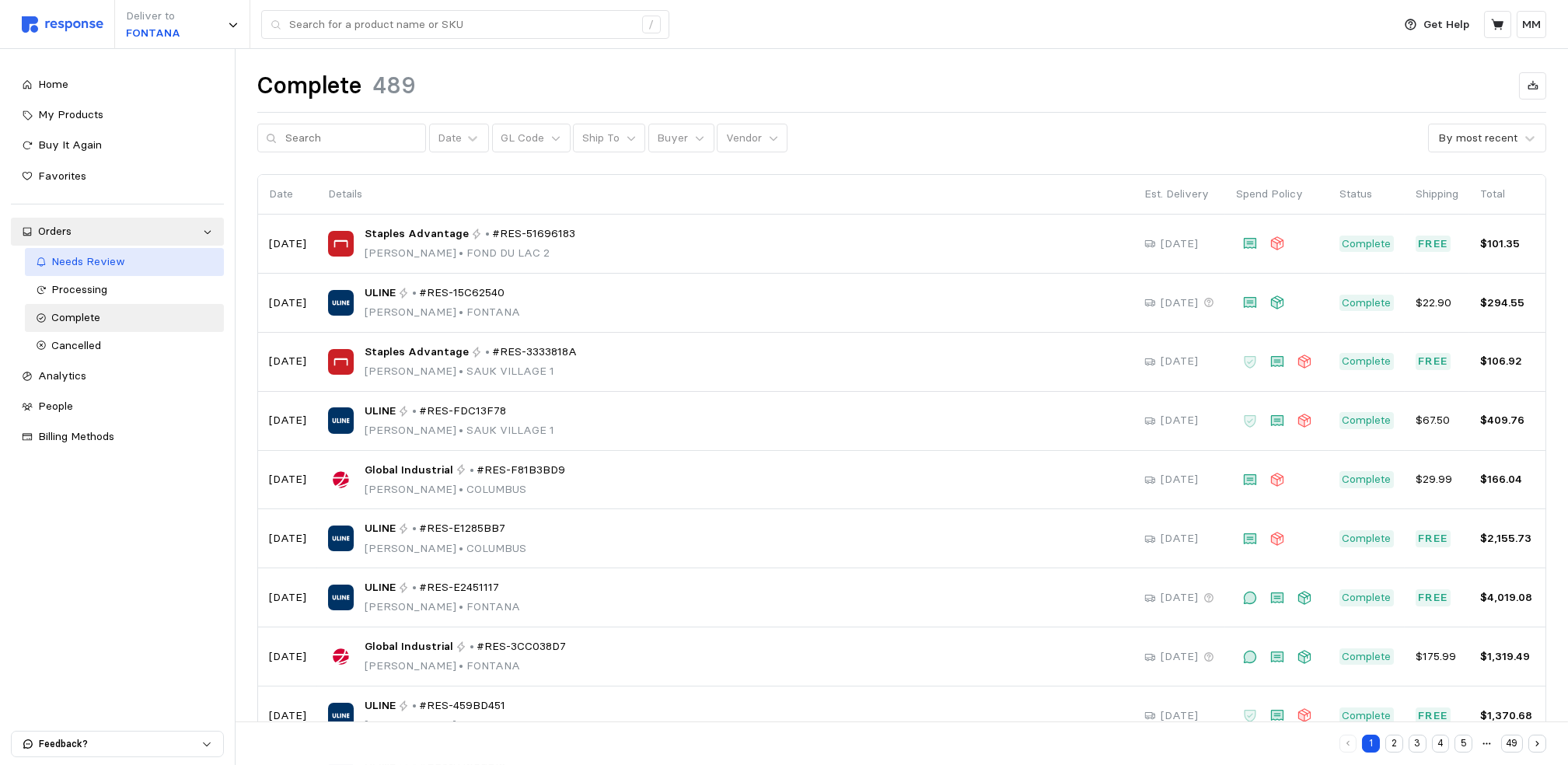
click at [117, 264] on span "Needs Review" at bounding box center [89, 261] width 74 height 14
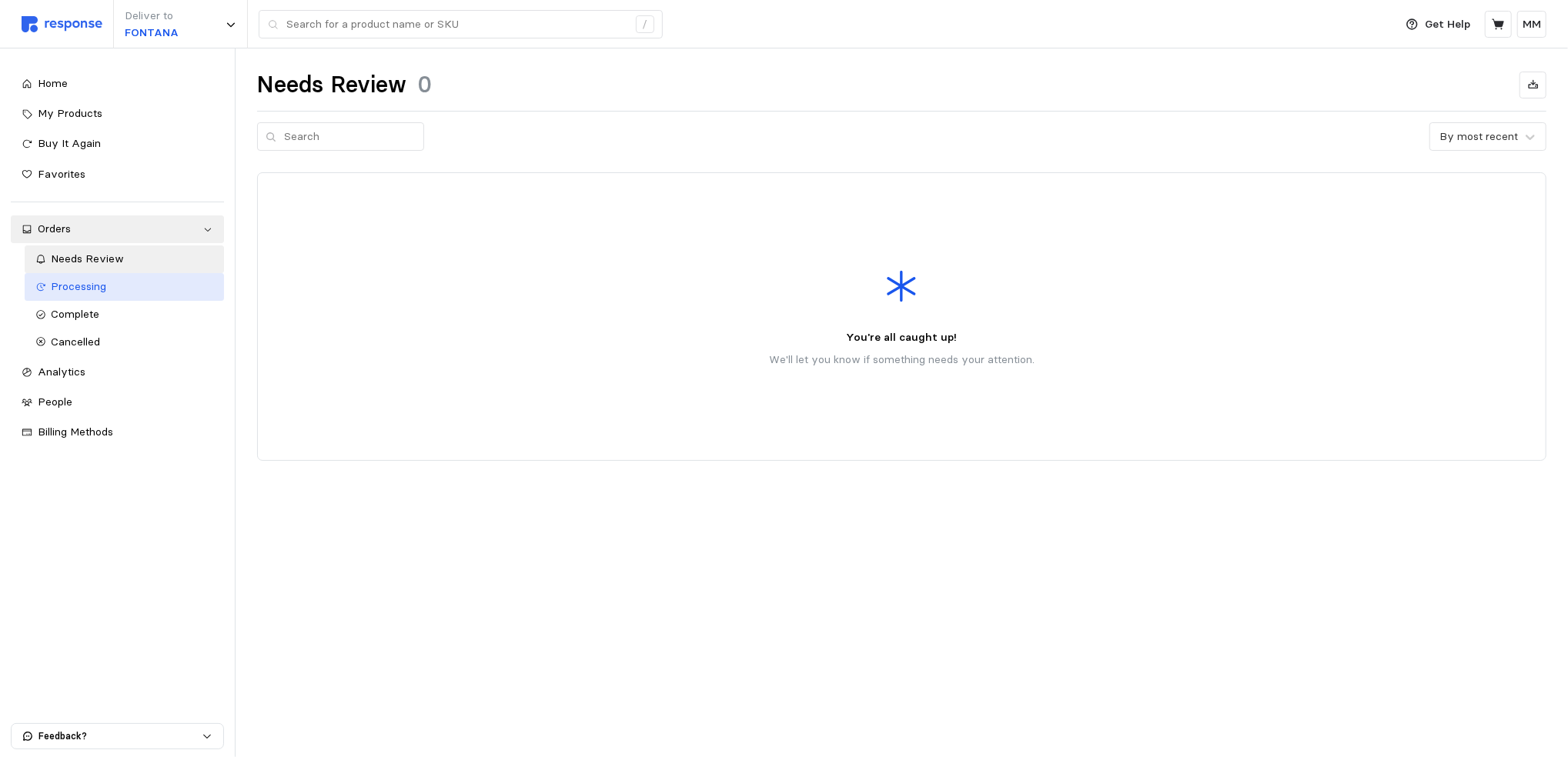
click at [72, 286] on span "Processing" at bounding box center [80, 286] width 56 height 14
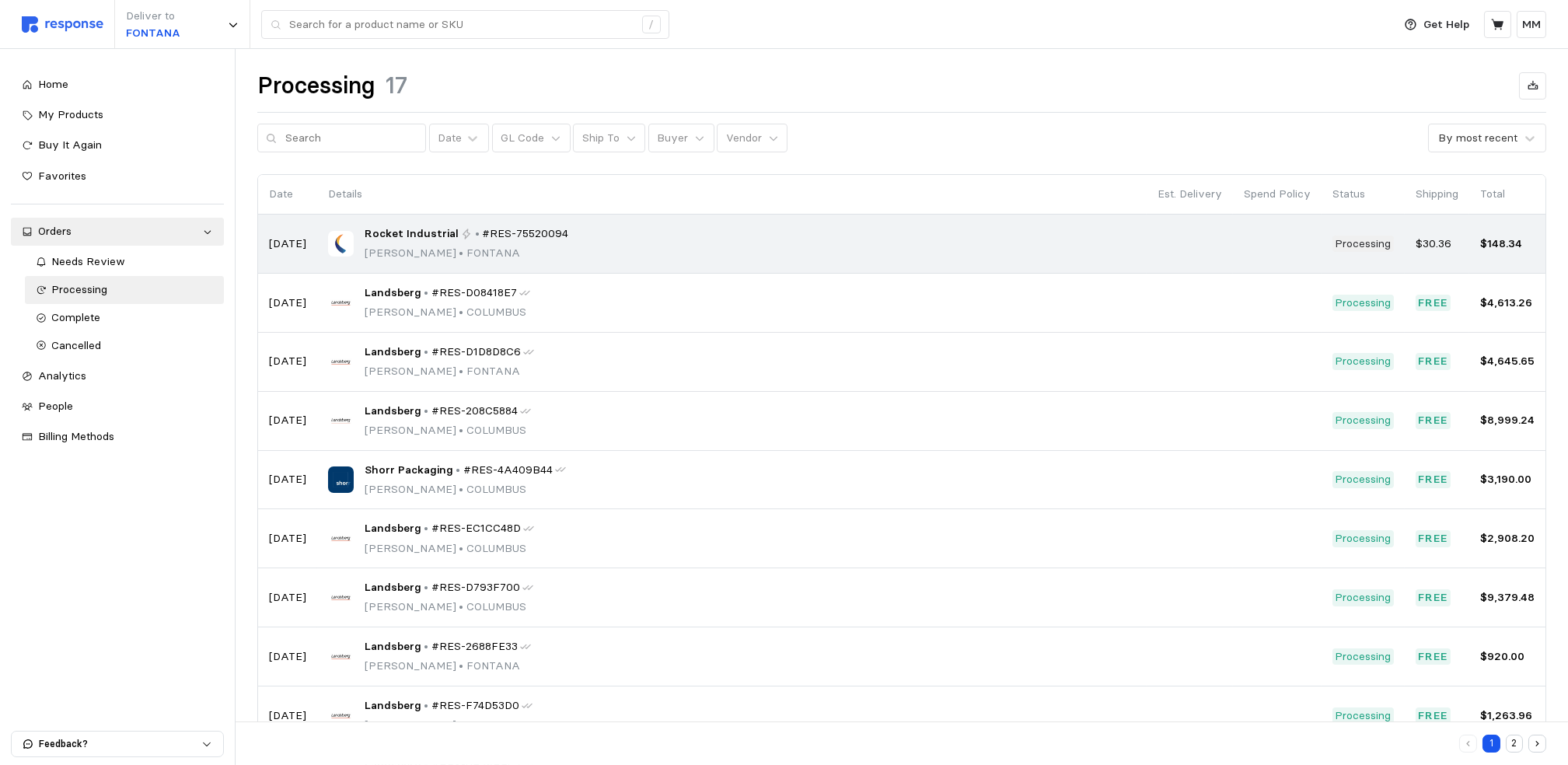
click at [593, 232] on div "Rocket Industrial • #RES-75520094 [PERSON_NAME] • [PERSON_NAME]" at bounding box center [732, 243] width 807 height 36
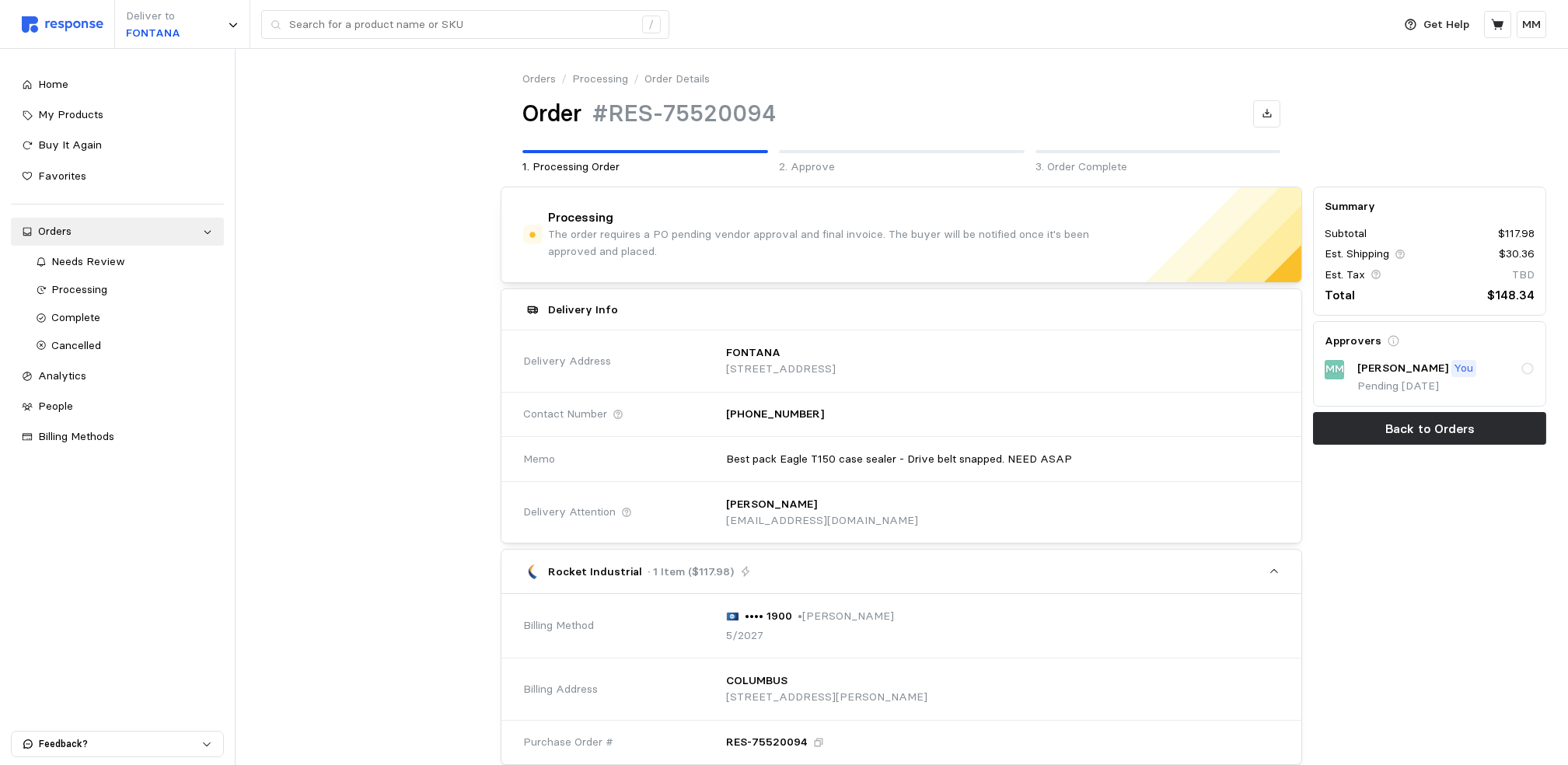
click at [1500, 378] on p "Pending [DATE]" at bounding box center [1446, 386] width 177 height 17
click at [1536, 372] on div "Approvers MM Maria Mendibles You Pending Aug 21, 2025" at bounding box center [1430, 364] width 233 height 85
click at [1530, 371] on icon at bounding box center [1527, 368] width 14 height 14
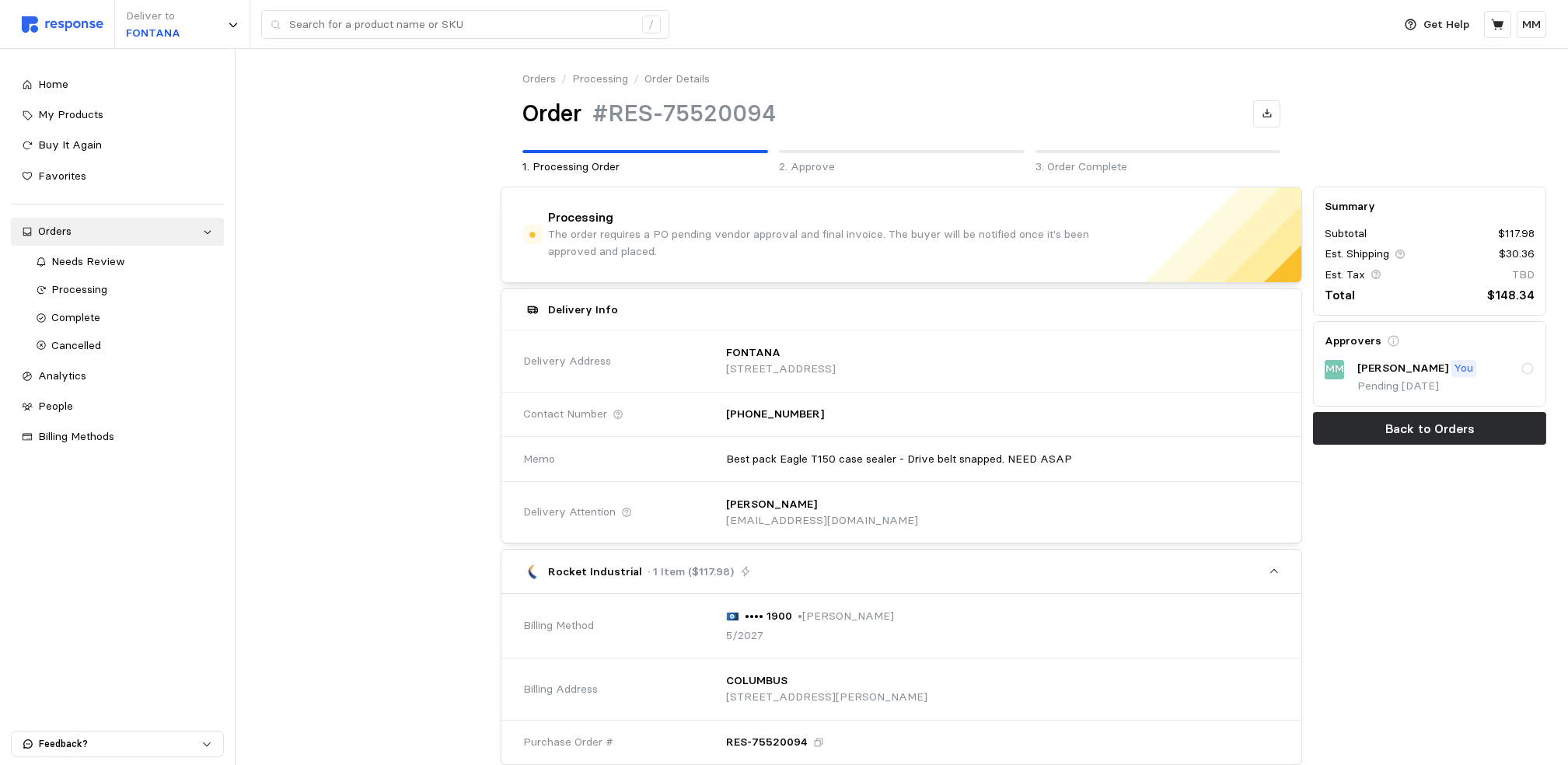
click at [1530, 371] on icon at bounding box center [1527, 368] width 14 height 14
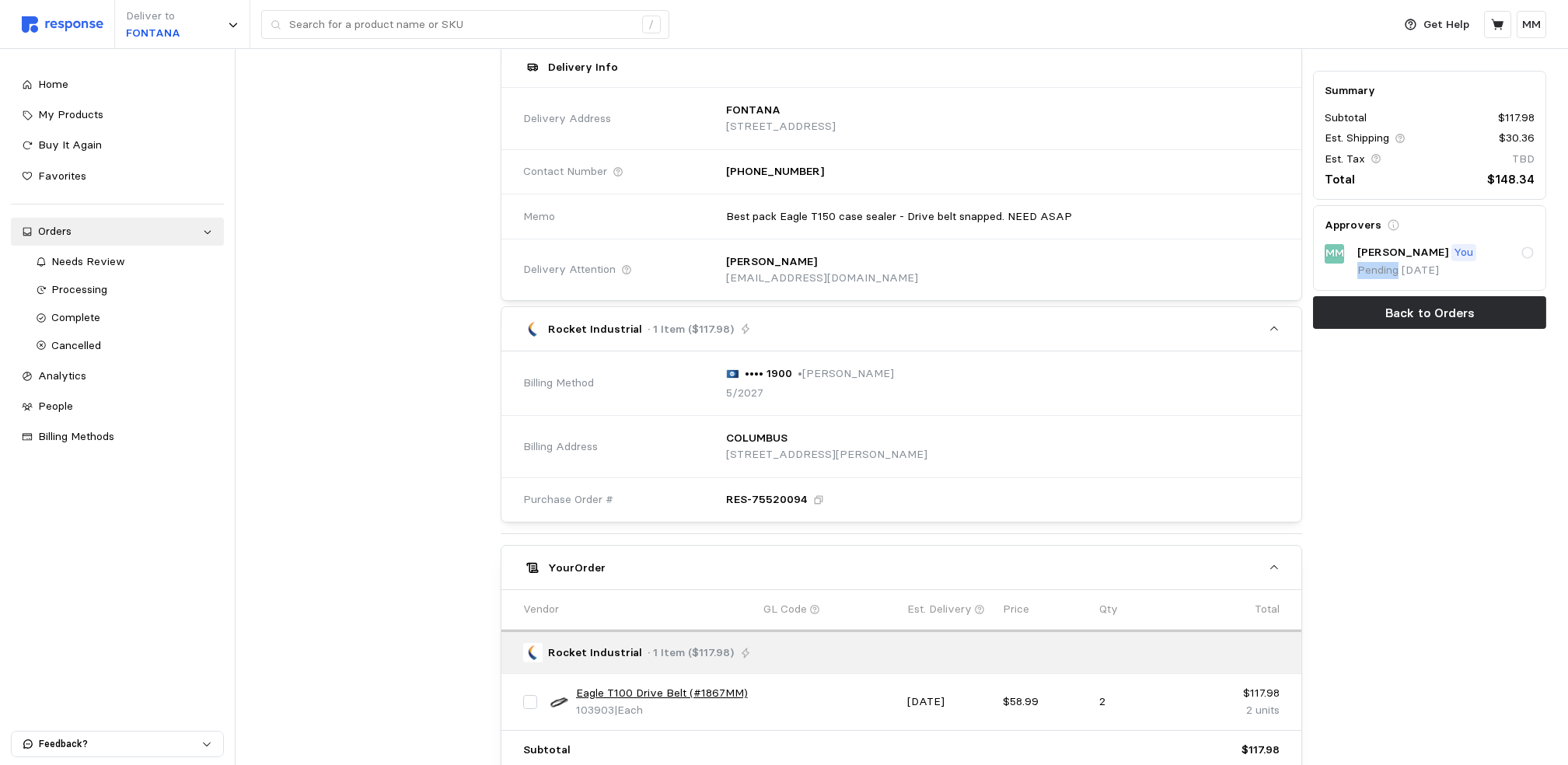
scroll to position [245, 0]
click at [853, 447] on p "[STREET_ADDRESS][PERSON_NAME]" at bounding box center [827, 453] width 201 height 17
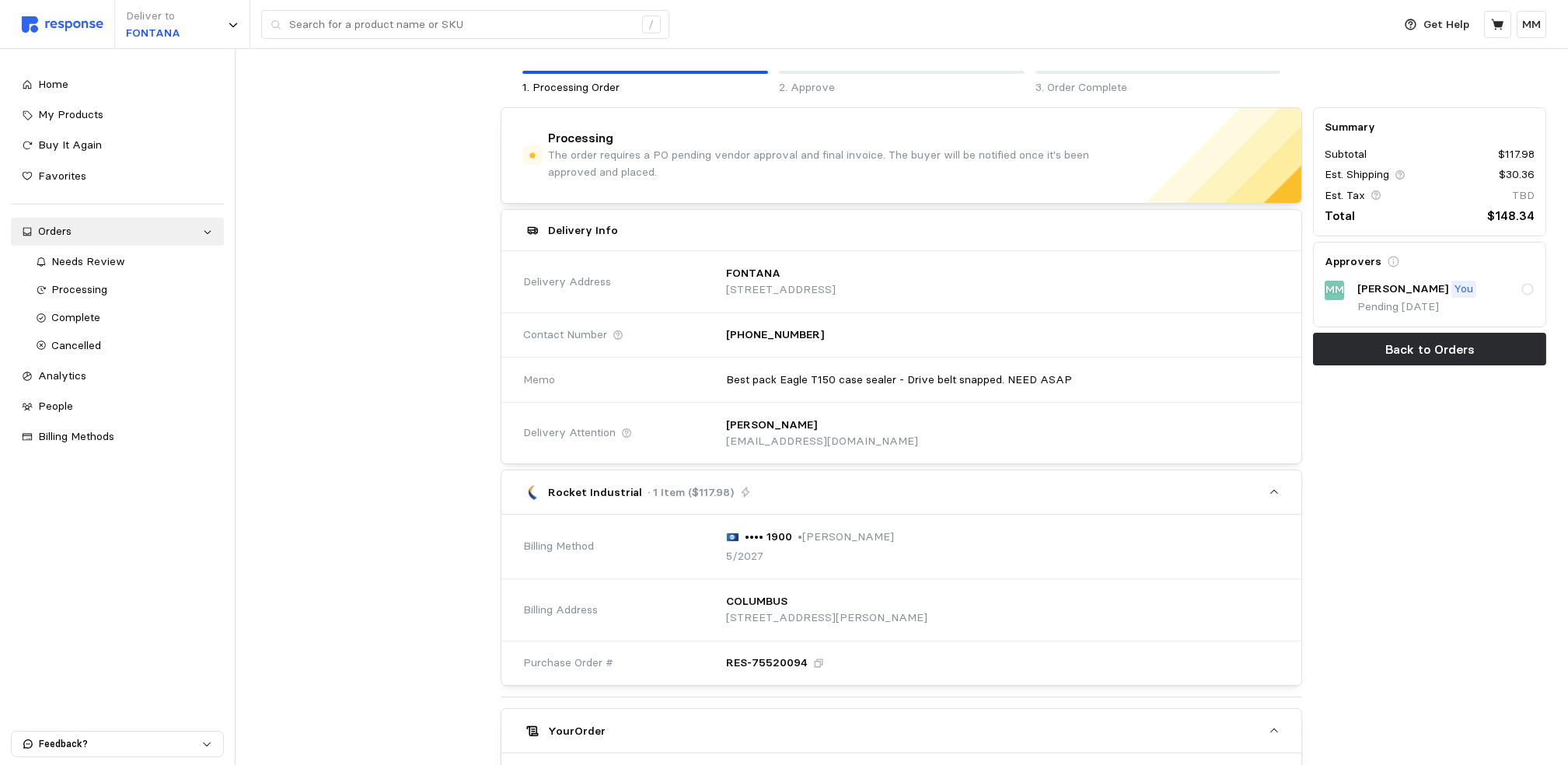
scroll to position [0, 0]
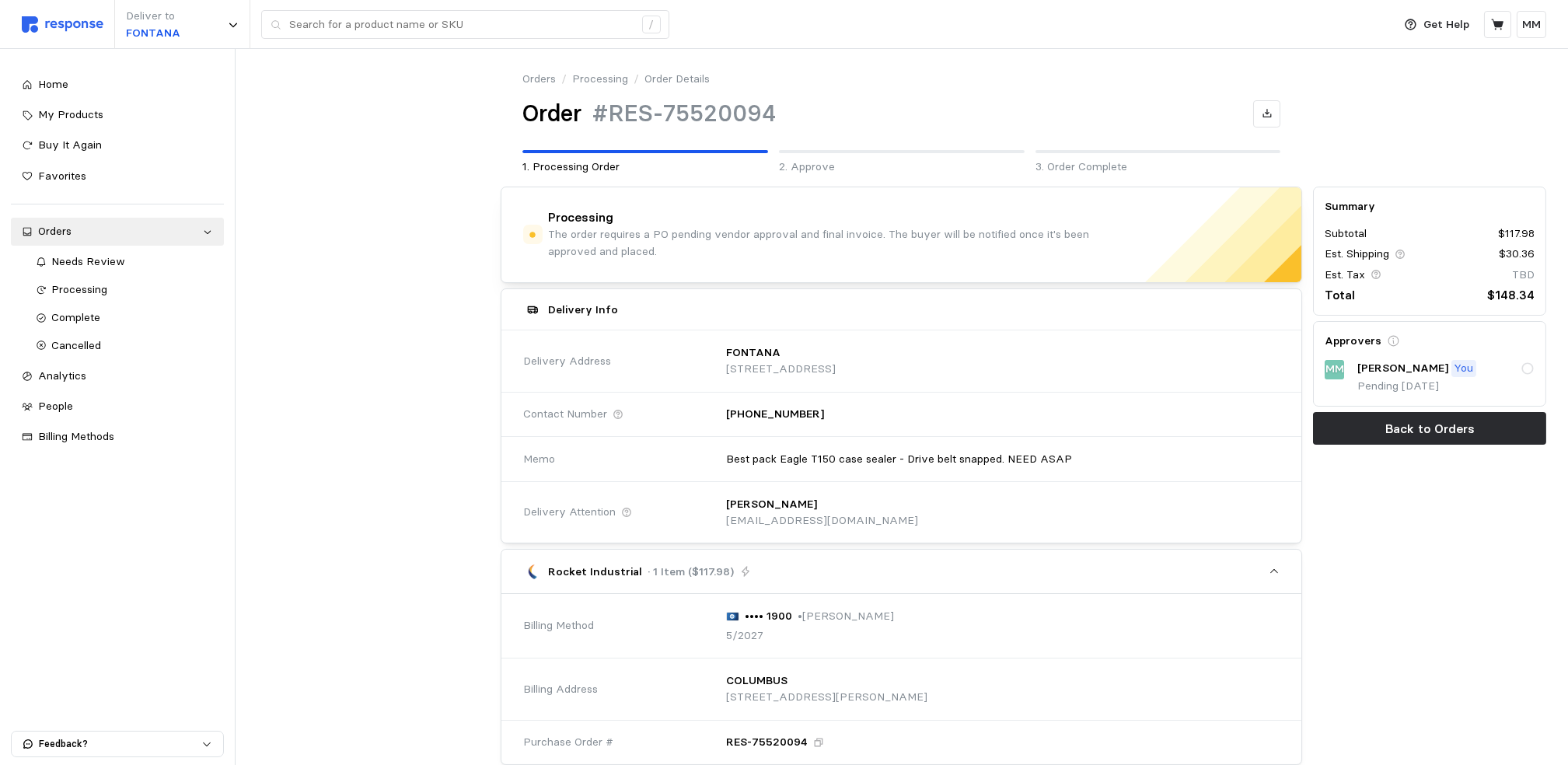
click at [452, 383] on div at bounding box center [374, 660] width 244 height 959
